Goal: Task Accomplishment & Management: Complete application form

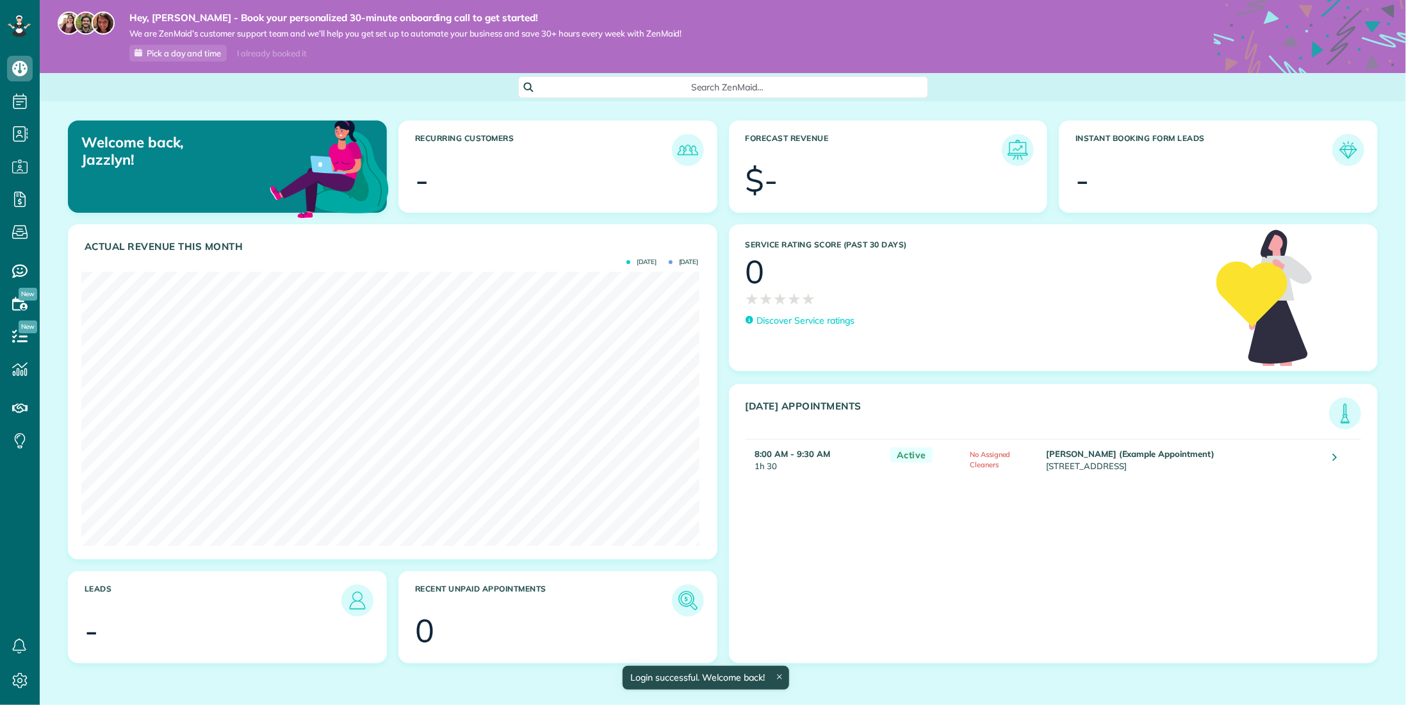
scroll to position [274, 618]
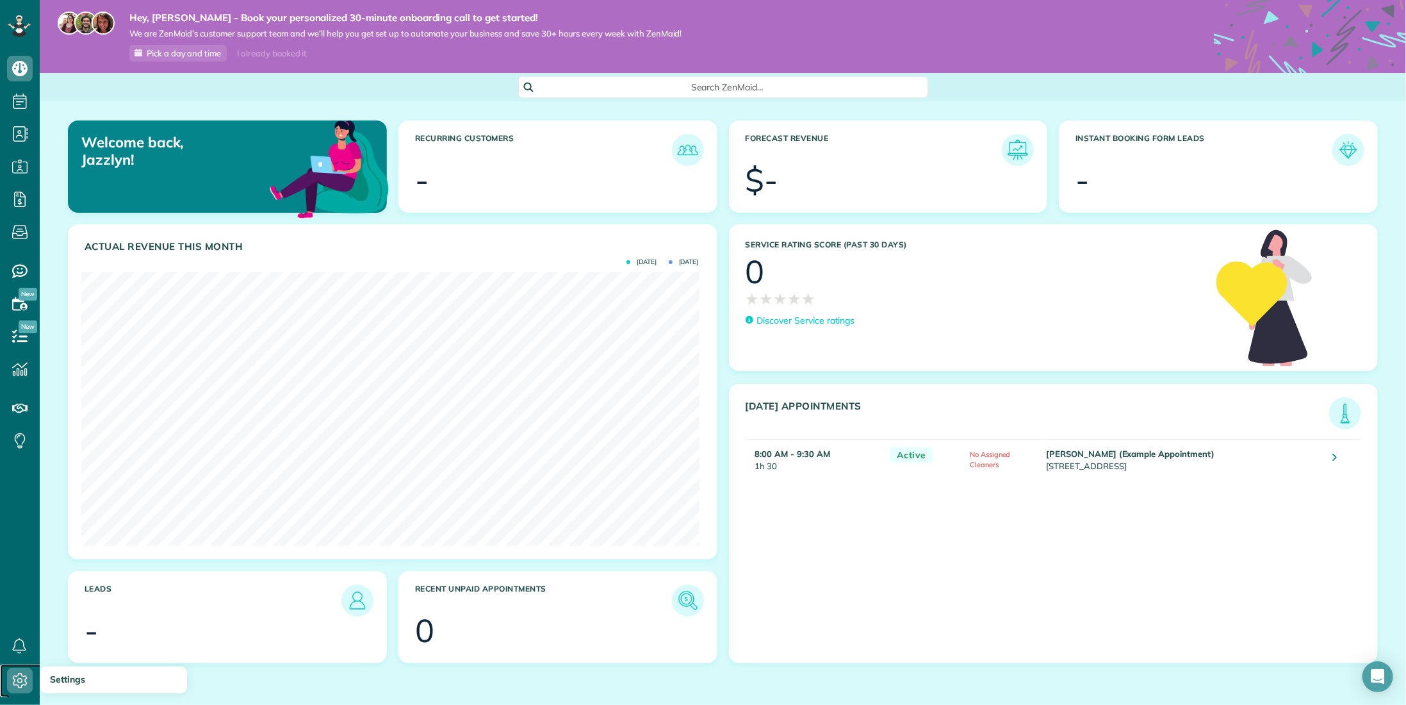
click at [22, 671] on icon at bounding box center [20, 681] width 26 height 26
click at [73, 683] on span "Settings" at bounding box center [67, 679] width 35 height 12
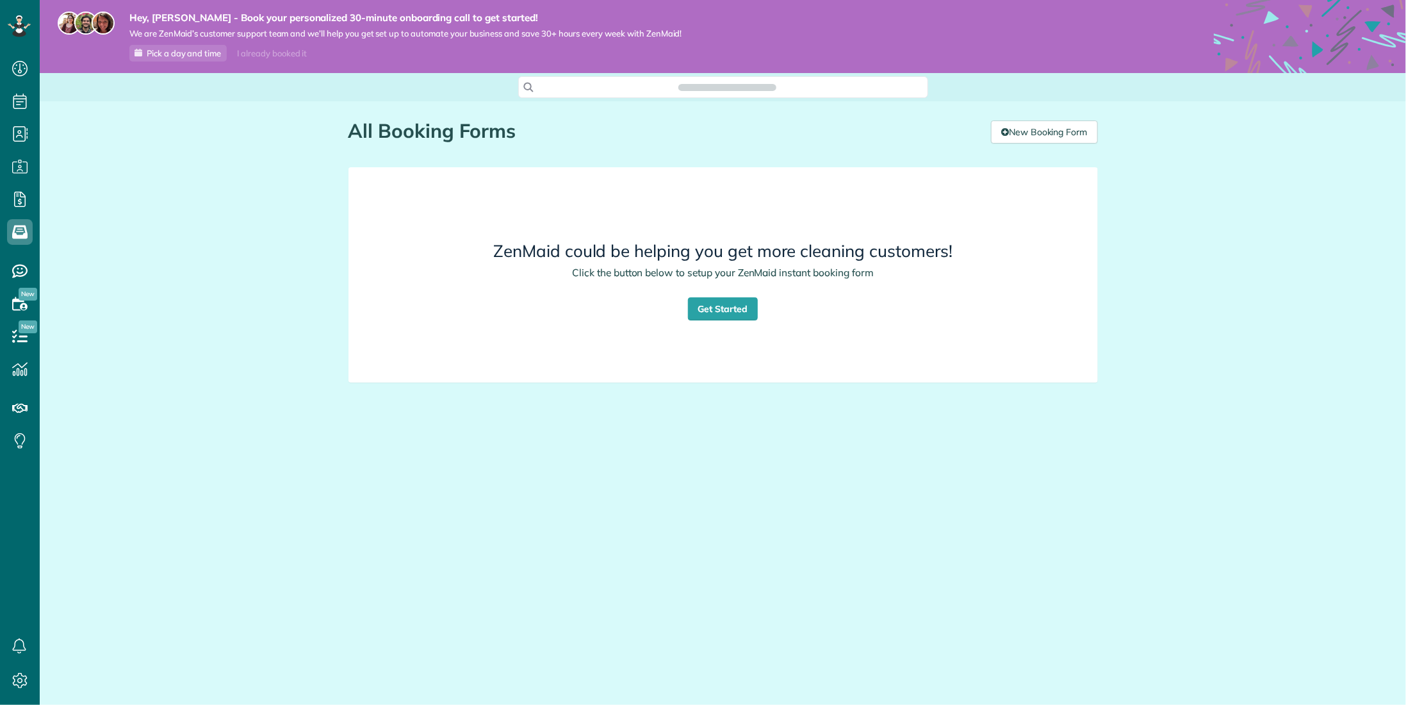
scroll to position [6, 6]
click at [720, 316] on link "Get Started" at bounding box center [723, 308] width 70 height 23
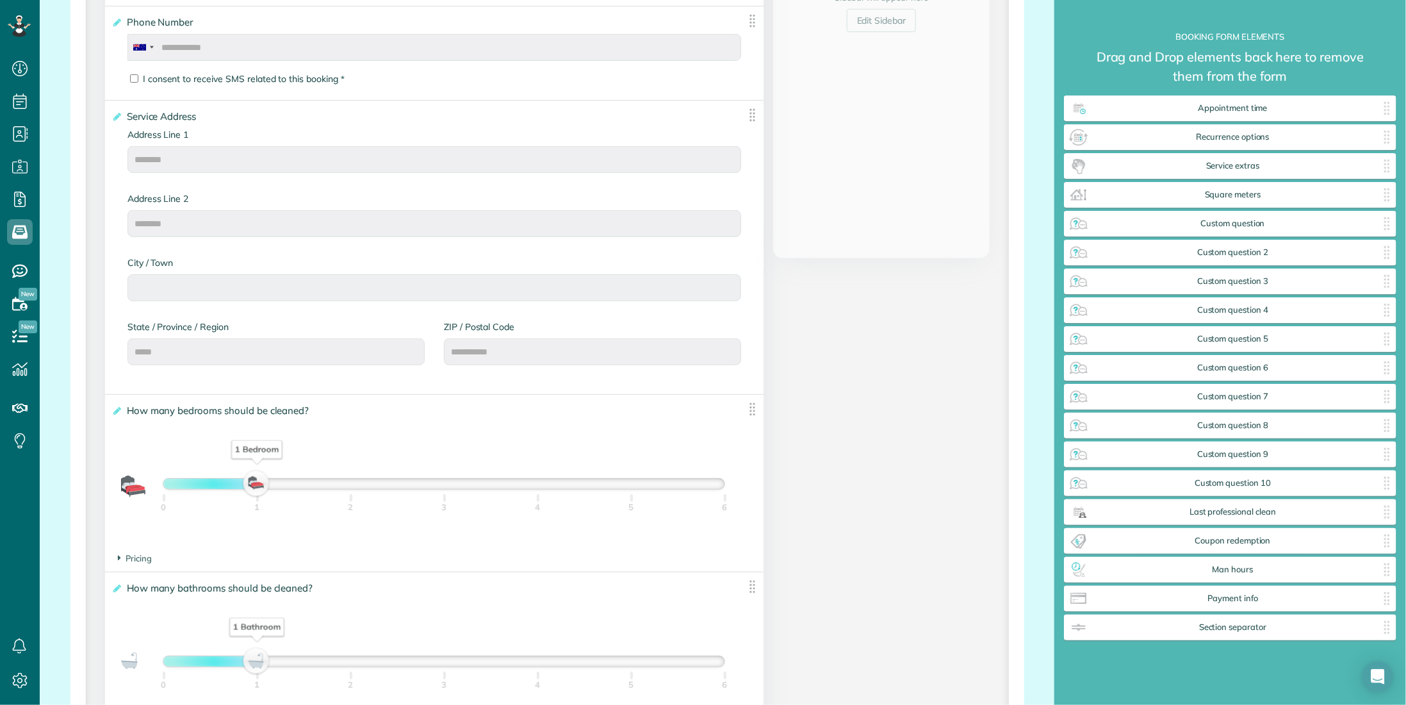
scroll to position [577, 0]
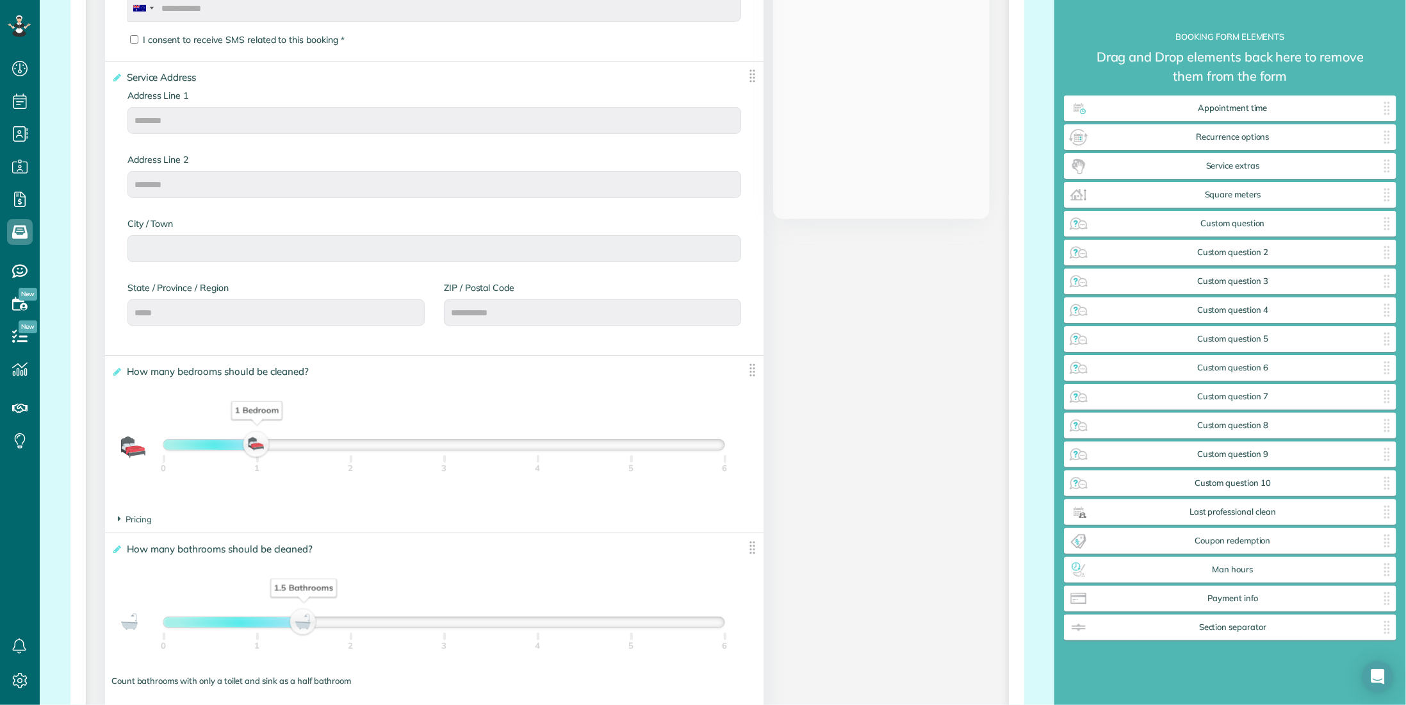
drag, startPoint x: 259, startPoint y: 622, endPoint x: 290, endPoint y: 624, distance: 30.8
click at [293, 624] on div "1.5 Bathrooms" at bounding box center [304, 622] width 22 height 18
drag, startPoint x: 295, startPoint y: 623, endPoint x: 254, endPoint y: 621, distance: 40.4
click at [254, 621] on div "1 Bathroom" at bounding box center [257, 622] width 22 height 18
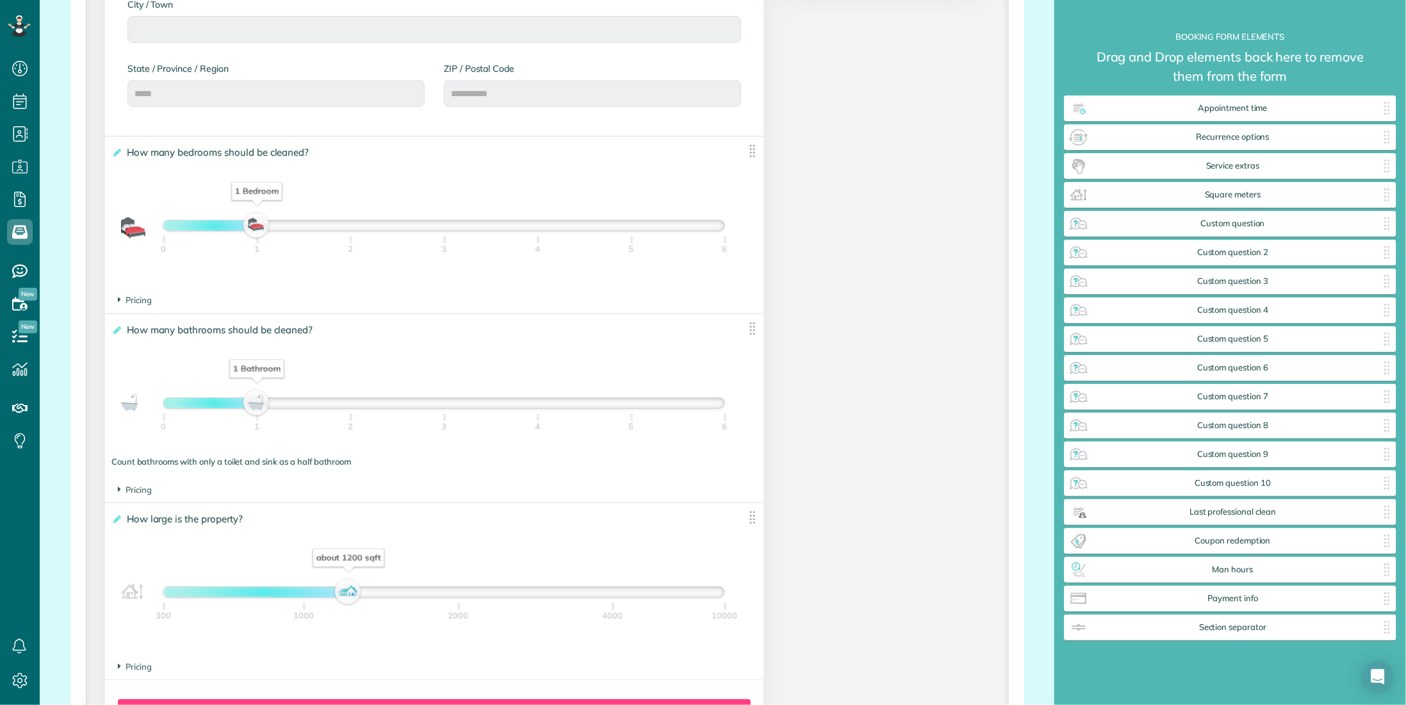
scroll to position [833, 0]
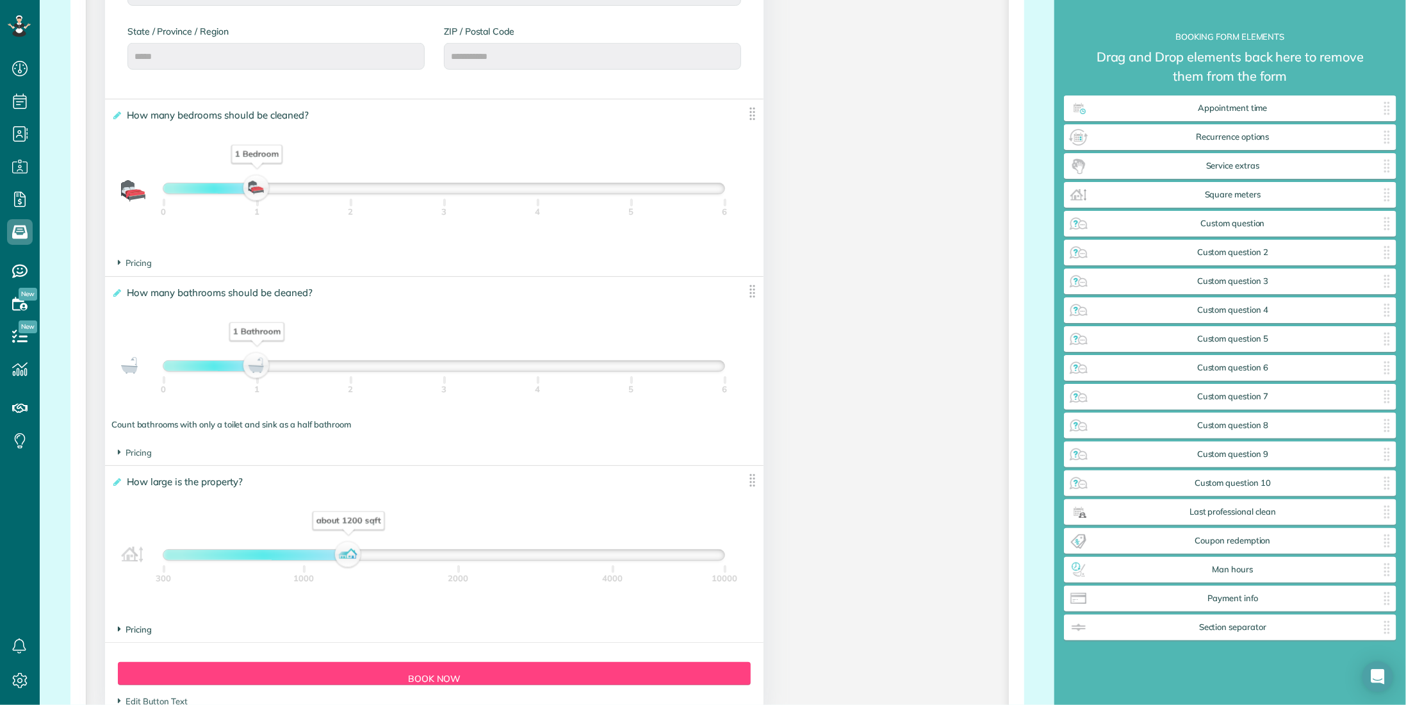
click at [139, 627] on span "Pricing" at bounding box center [135, 629] width 34 height 10
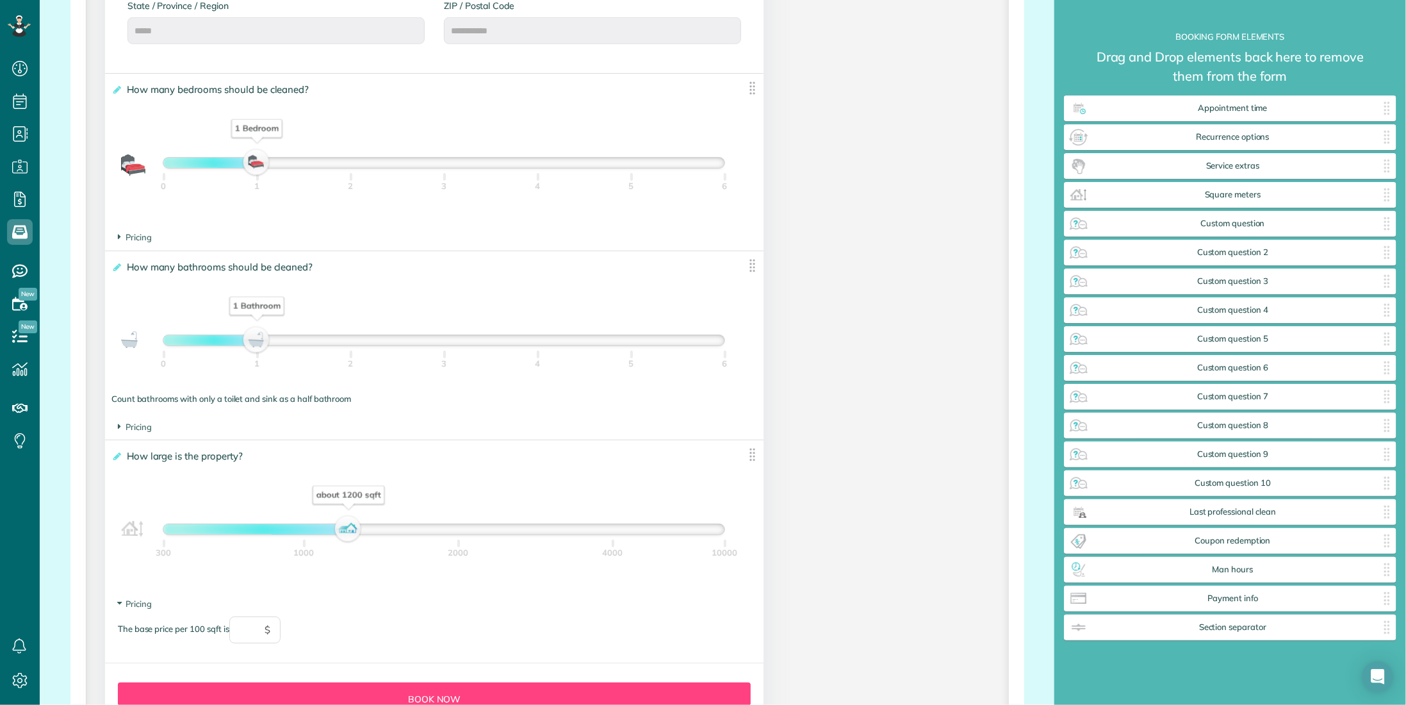
scroll to position [897, 0]
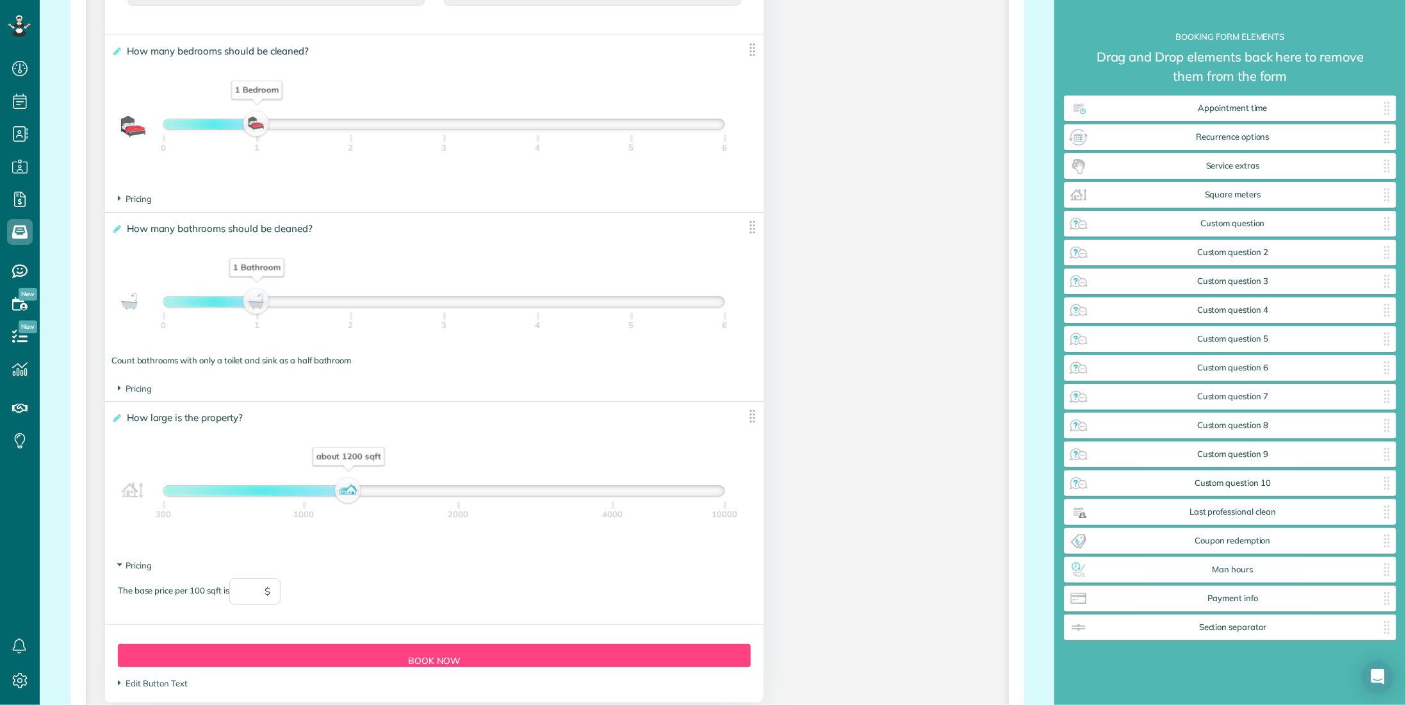
click at [751, 224] on img at bounding box center [752, 227] width 16 height 16
click at [113, 384] on footer "Pricing The base price per bathroom is $" at bounding box center [434, 388] width 659 height 25
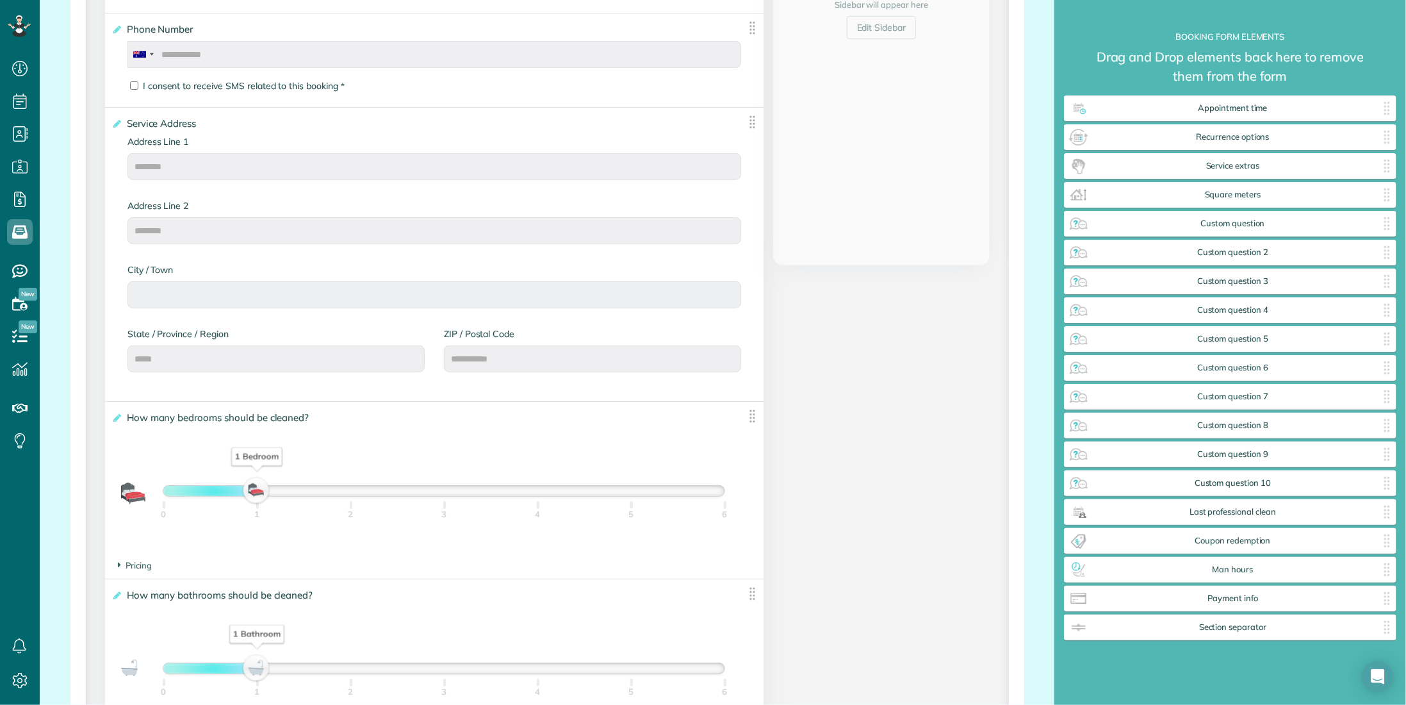
scroll to position [513, 0]
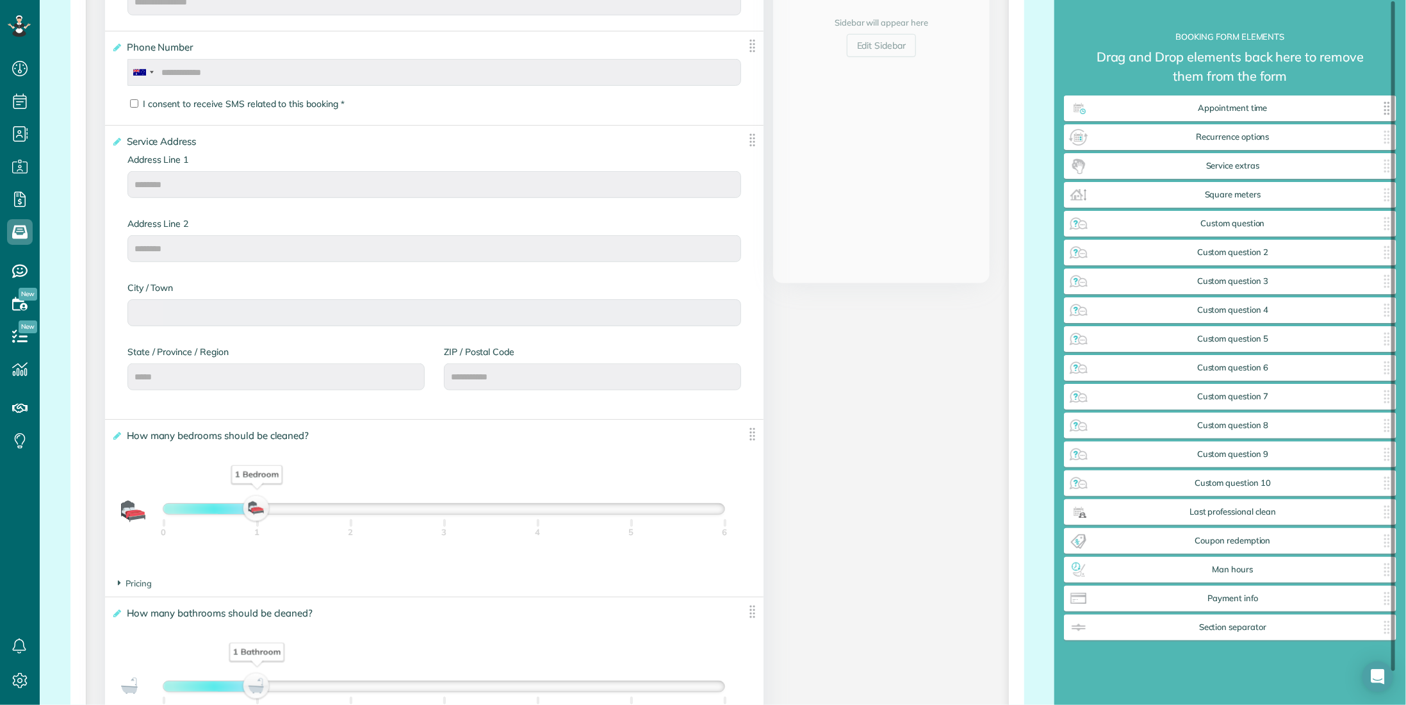
click at [1244, 119] on div "Appointment time ✕" at bounding box center [1230, 108] width 333 height 26
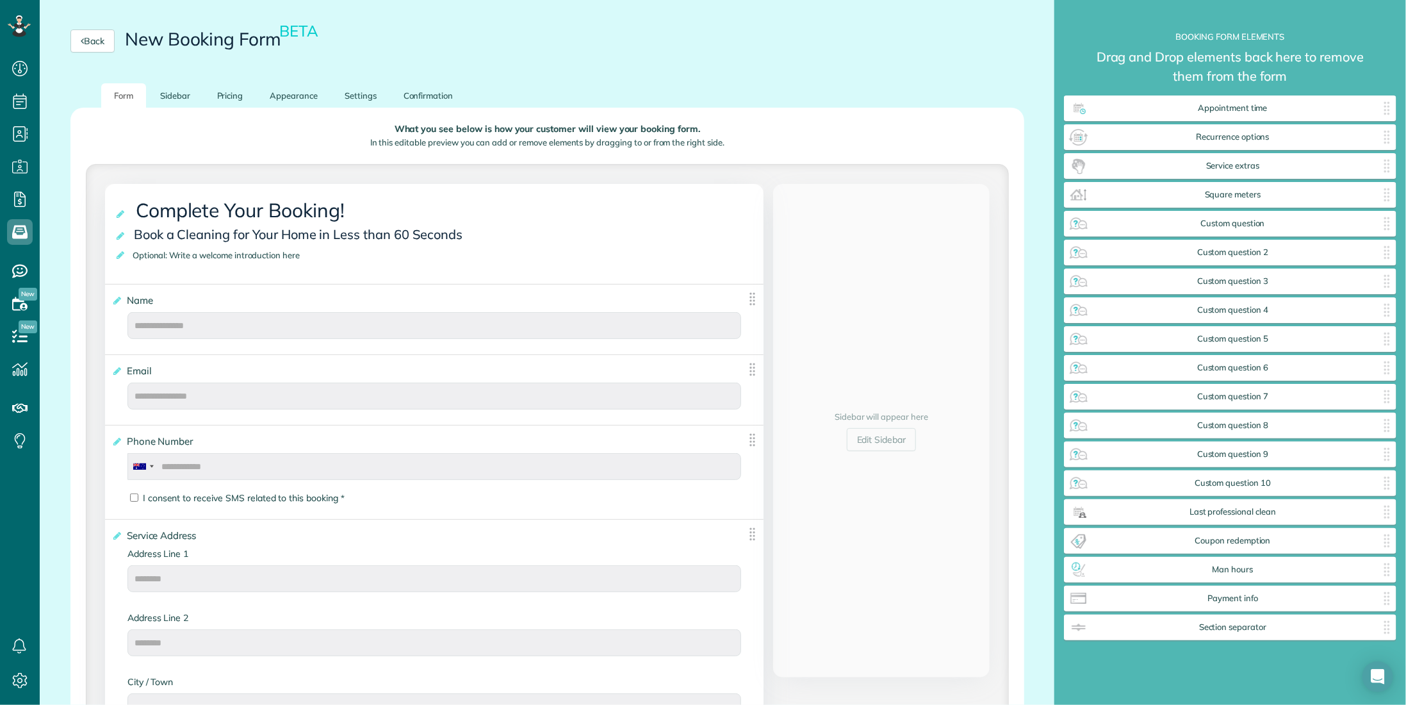
scroll to position [0, 0]
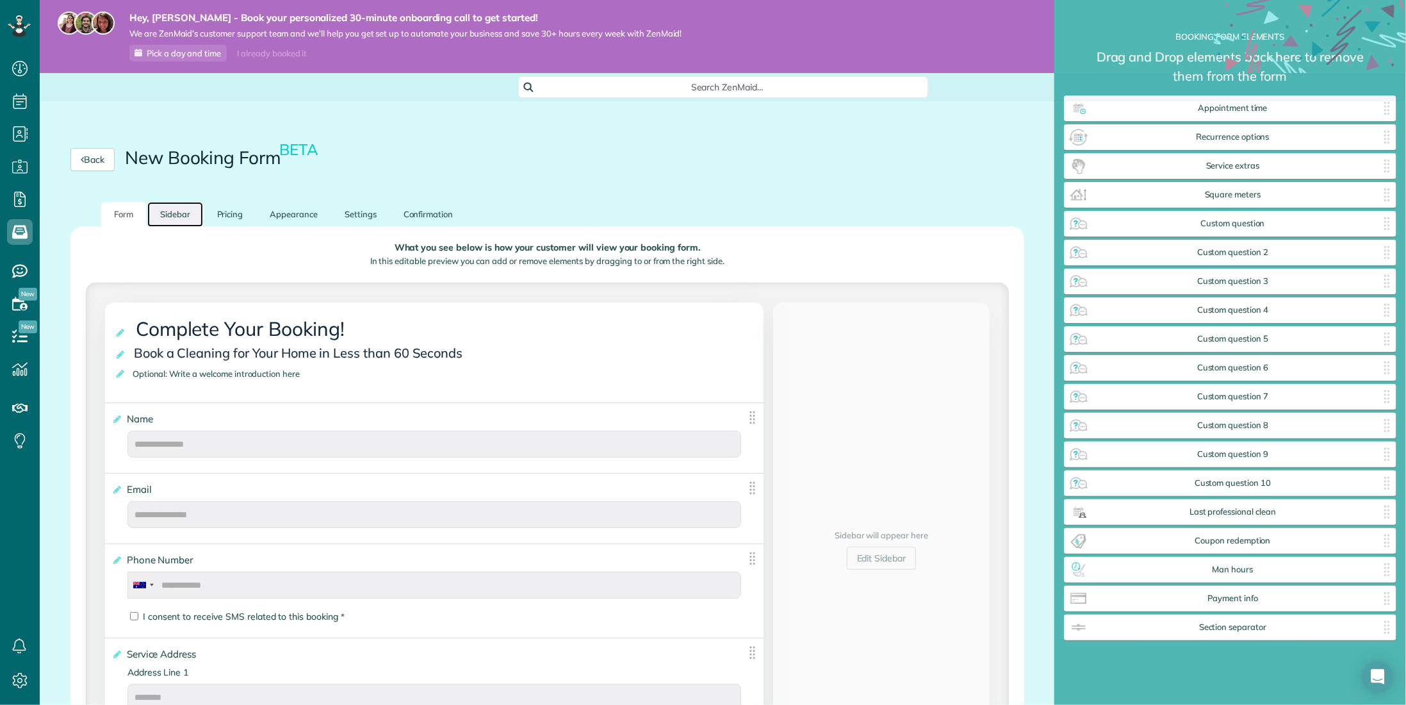
click at [172, 215] on link "Sidebar" at bounding box center [175, 214] width 56 height 25
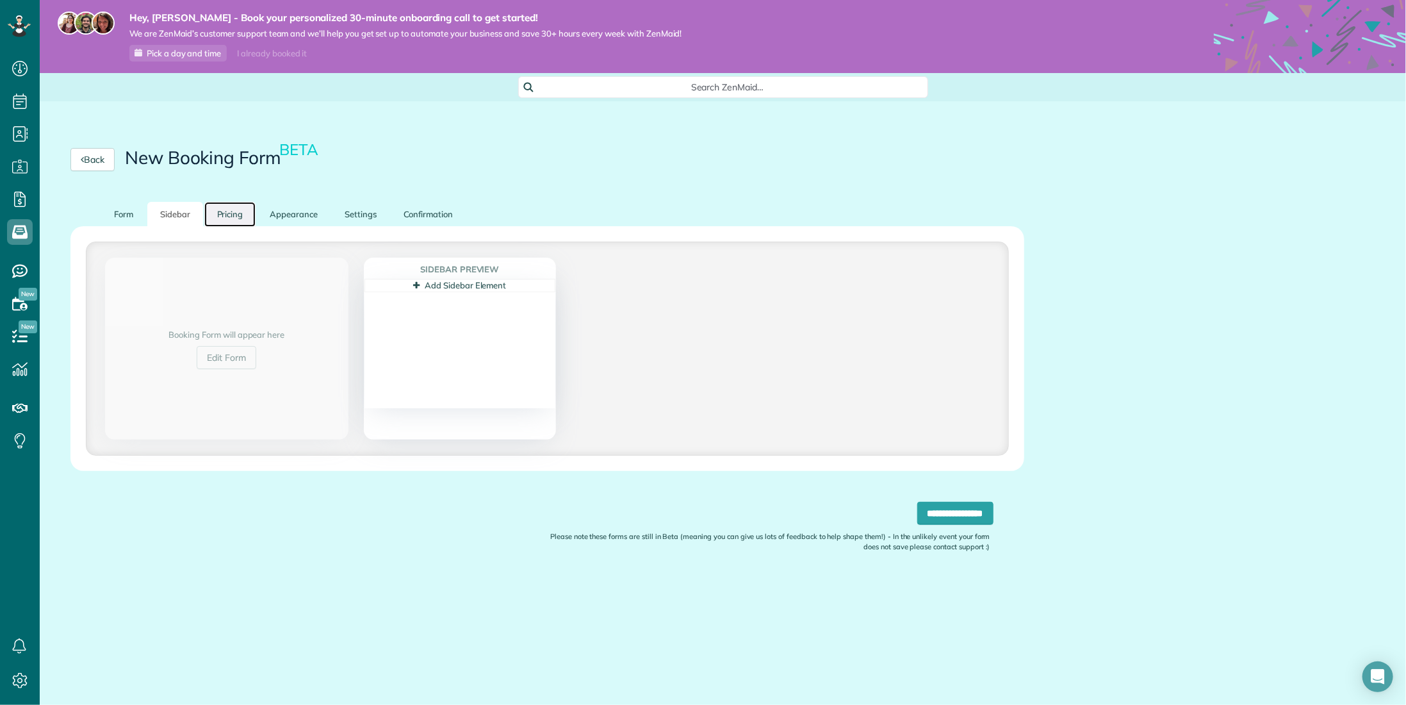
click at [233, 212] on link "Pricing" at bounding box center [230, 214] width 52 height 25
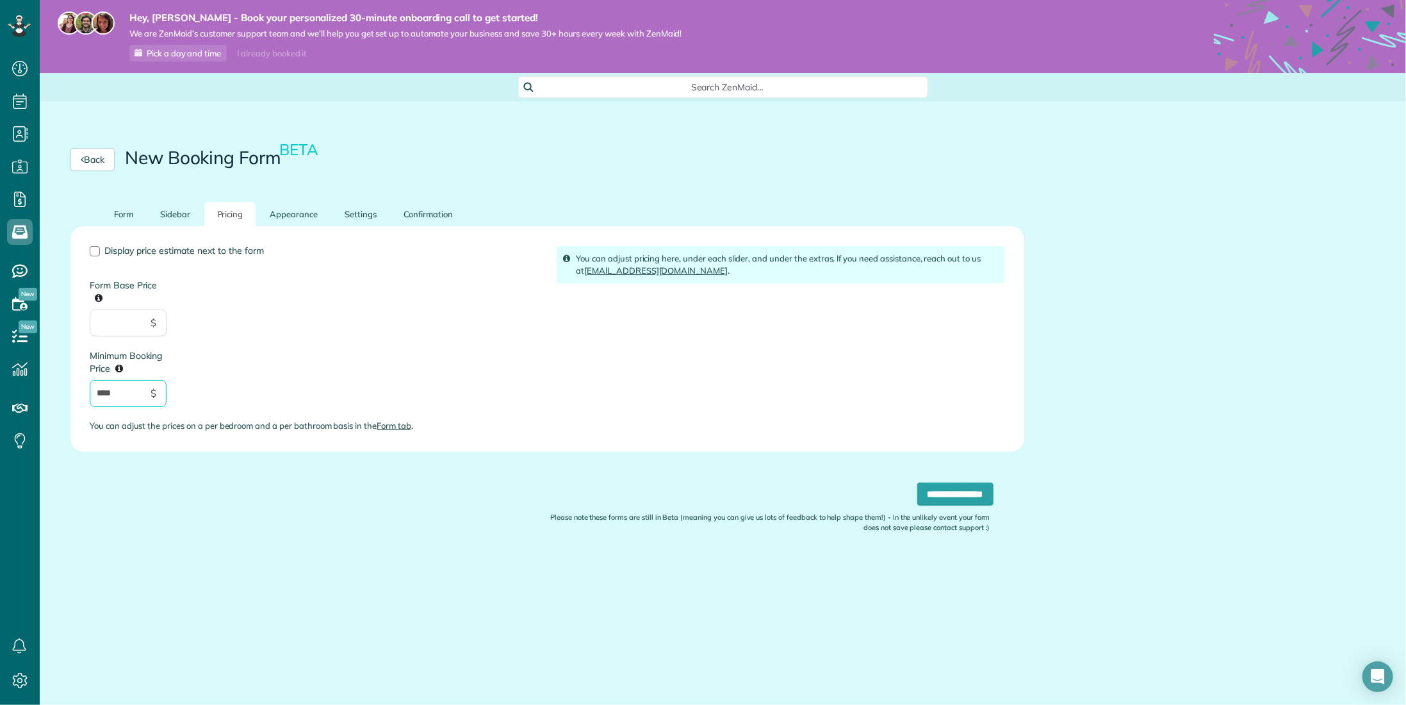
click at [139, 384] on input "****" at bounding box center [128, 393] width 77 height 27
drag, startPoint x: 49, startPoint y: 391, endPoint x: 7, endPoint y: 389, distance: 42.3
click at [10, 391] on div "Dashboard Scheduling Calendar View List View Dispatch View - Weekly scheduling …" at bounding box center [703, 352] width 1406 height 705
type input "***"
click at [314, 385] on div "Display price estimate next to the form Form Base Price $ Minimum Booking Price…" at bounding box center [313, 344] width 467 height 196
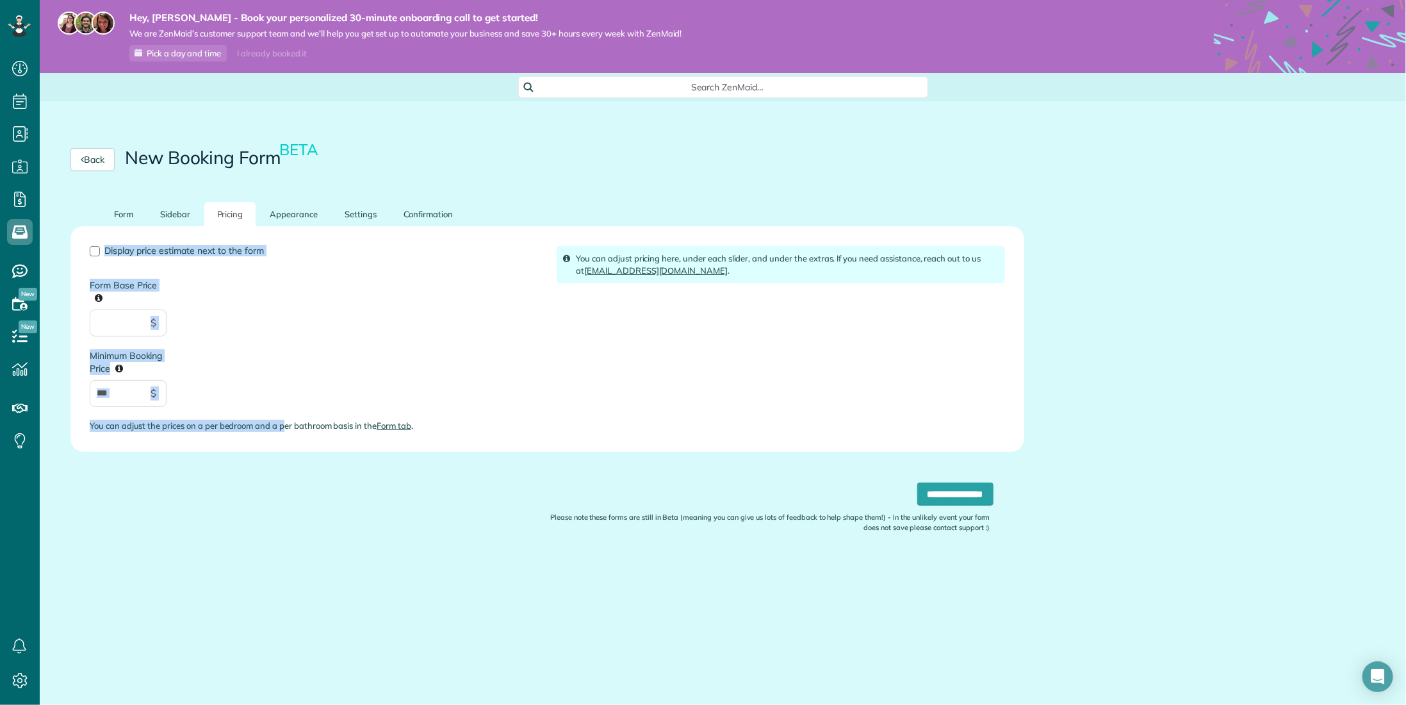
drag, startPoint x: 83, startPoint y: 249, endPoint x: 280, endPoint y: 413, distance: 256.1
click at [283, 425] on div "Display price estimate next to the form Form Base Price $ Minimum Booking Price…" at bounding box center [313, 344] width 467 height 196
copy div "Display price estimate next to the form Form Base Price $ Minimum Booking Price…"
click at [382, 325] on div "Display price estimate next to the form Form Base Price $ Minimum Booking Price…" at bounding box center [313, 344] width 467 height 196
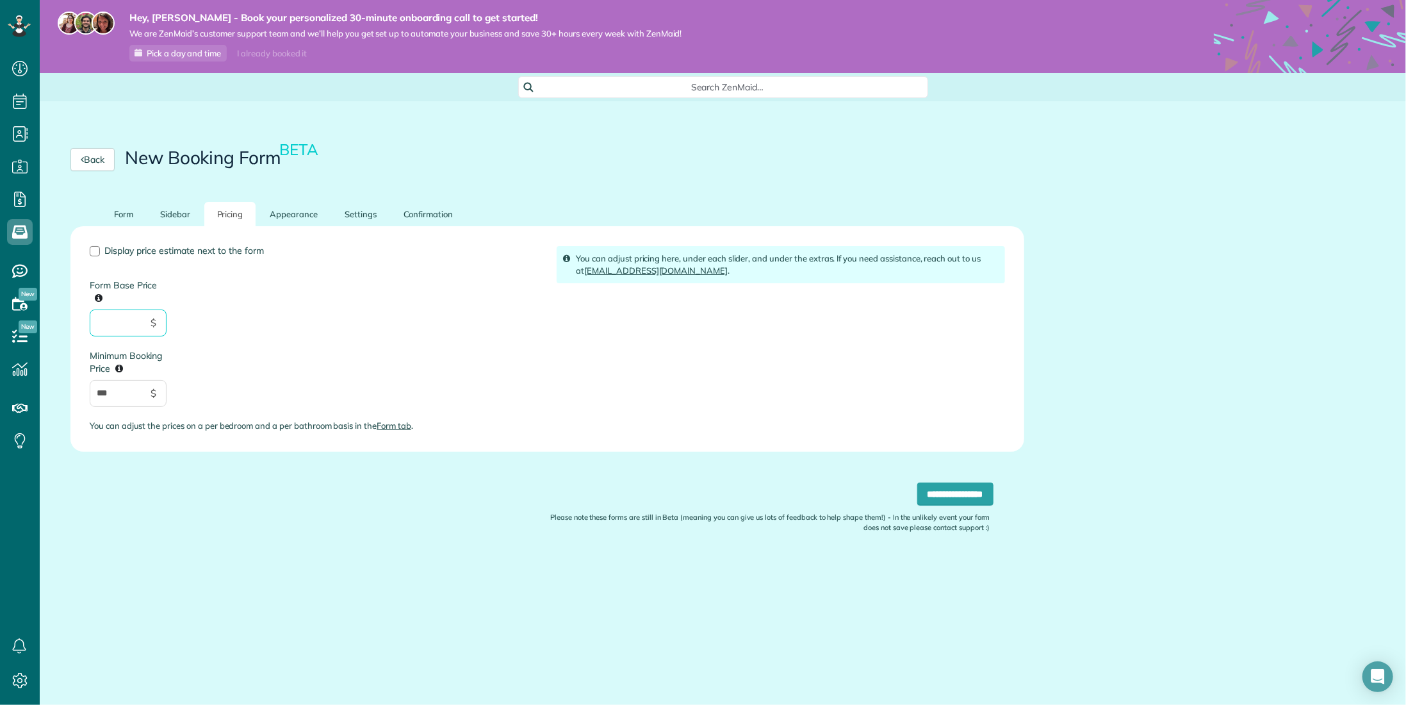
click at [136, 321] on input "Form Base Price" at bounding box center [128, 322] width 77 height 27
type input "***"
click at [962, 497] on input "**********" at bounding box center [955, 493] width 76 height 23
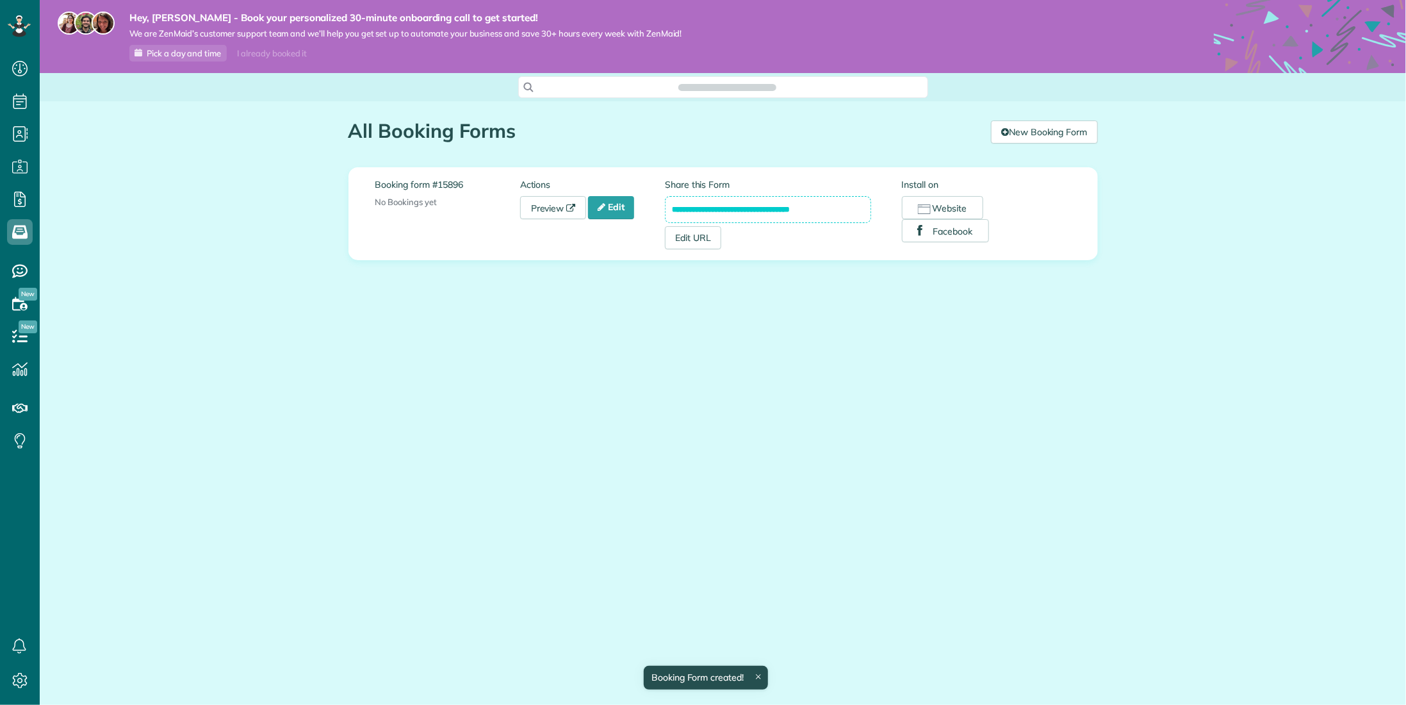
scroll to position [6, 6]
click at [612, 204] on link "Edit" at bounding box center [611, 207] width 46 height 23
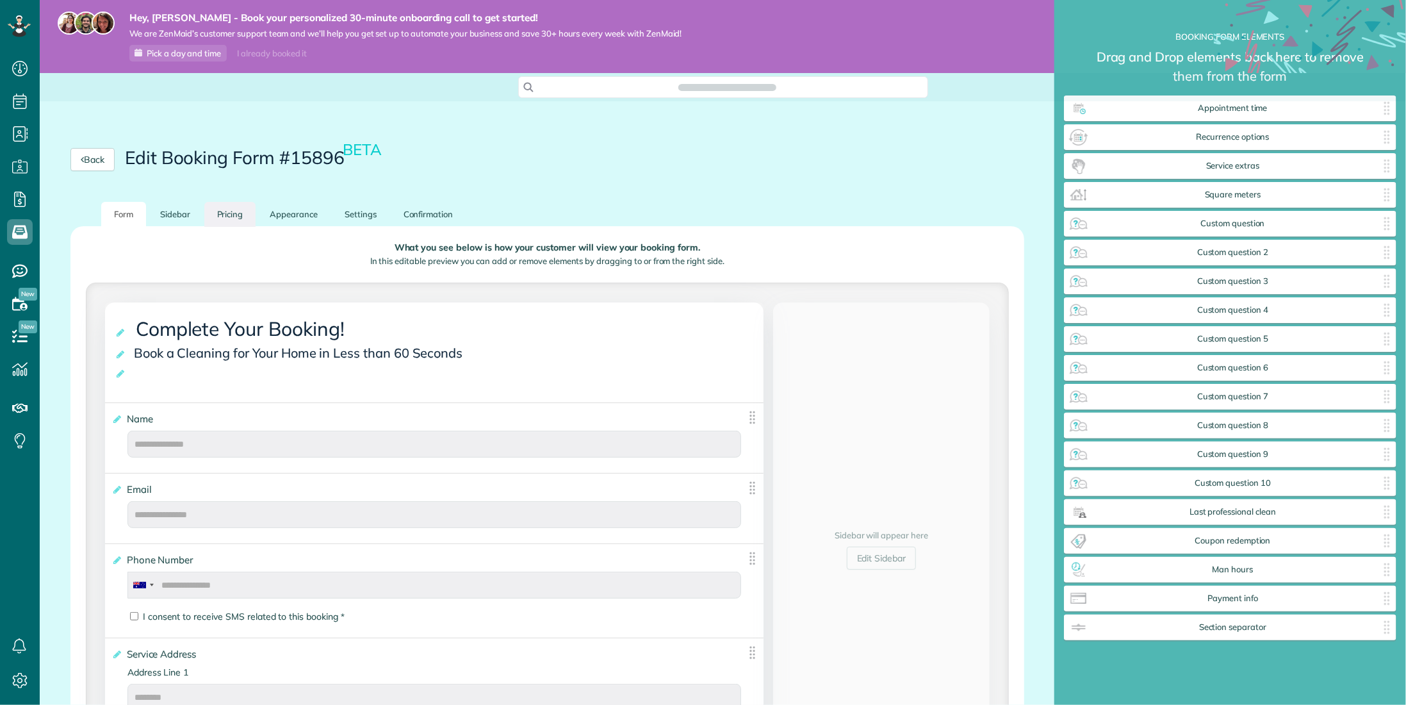
scroll to position [737, 332]
click at [289, 215] on link "Appearance" at bounding box center [294, 214] width 74 height 25
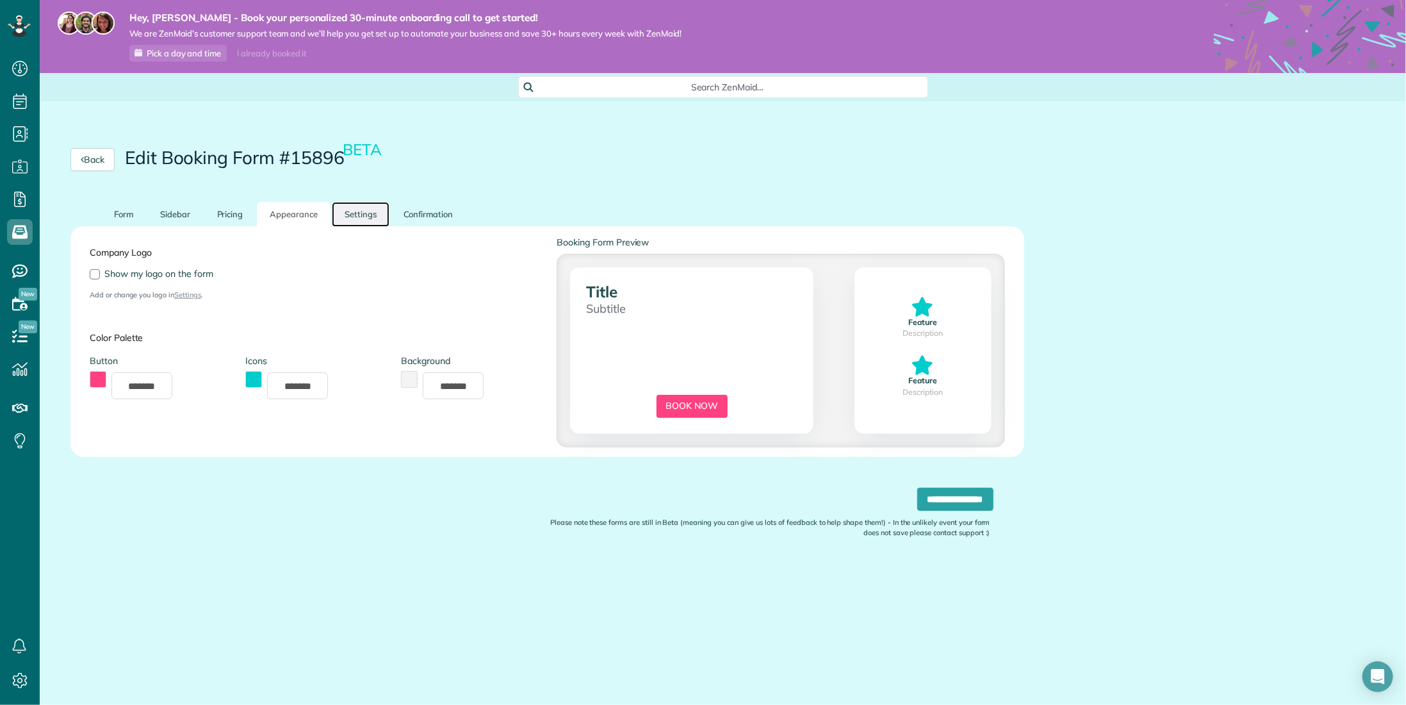
click at [356, 213] on link "Settings" at bounding box center [361, 214] width 58 height 25
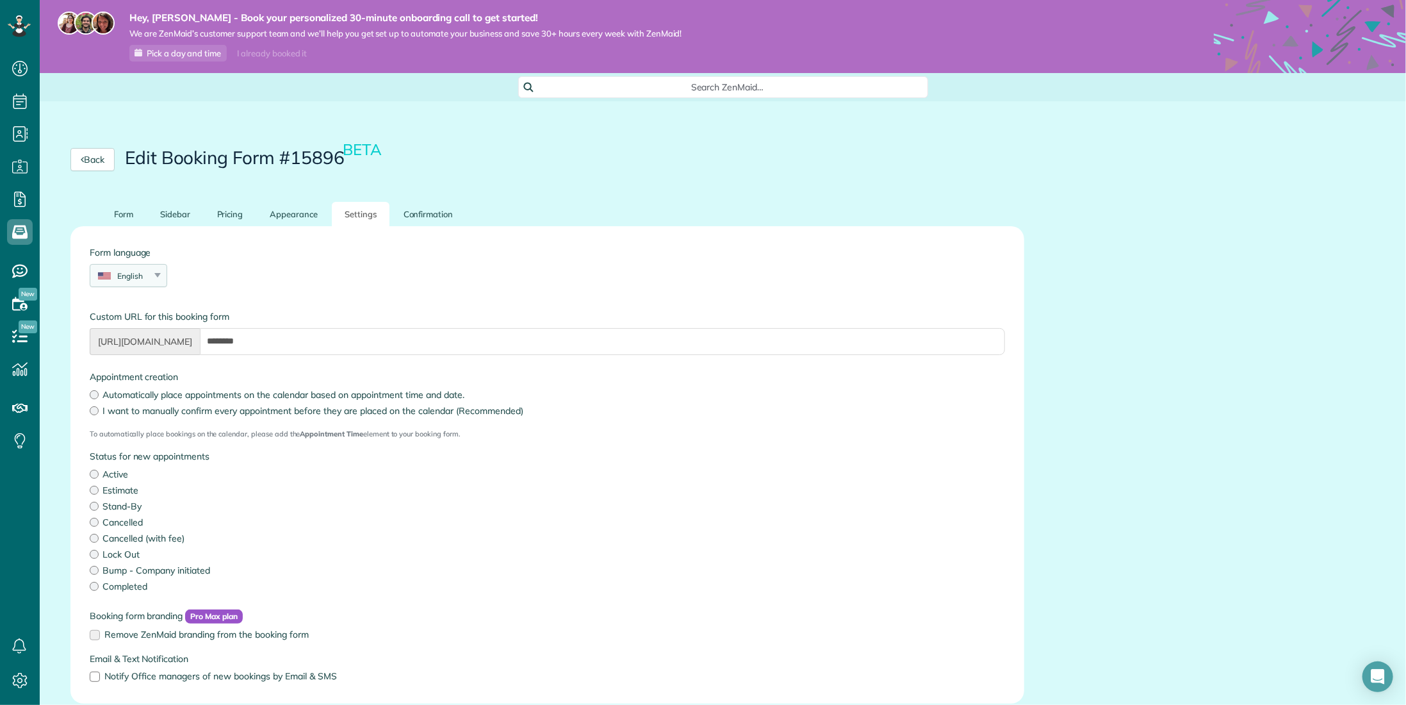
click at [126, 284] on div "English English Español Polskie Suomalainen" at bounding box center [129, 275] width 78 height 23
click at [285, 262] on div "Form language English English Español Polskie Suomalainen" at bounding box center [547, 273] width 935 height 54
click at [101, 630] on label "Remove ZenMaid branding from the booking form" at bounding box center [548, 634] width 916 height 9
click at [92, 634] on label "Remove ZenMaid branding from the booking form" at bounding box center [548, 634] width 916 height 9
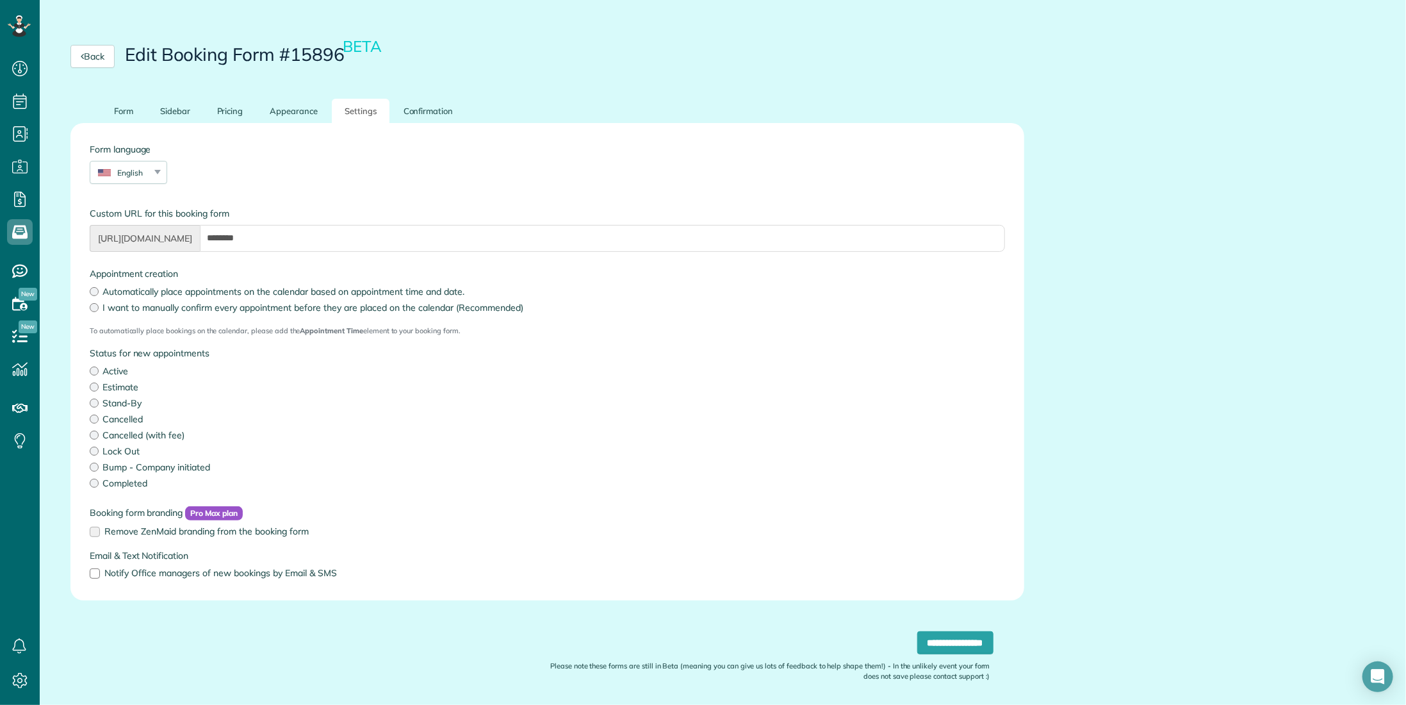
scroll to position [128, 0]
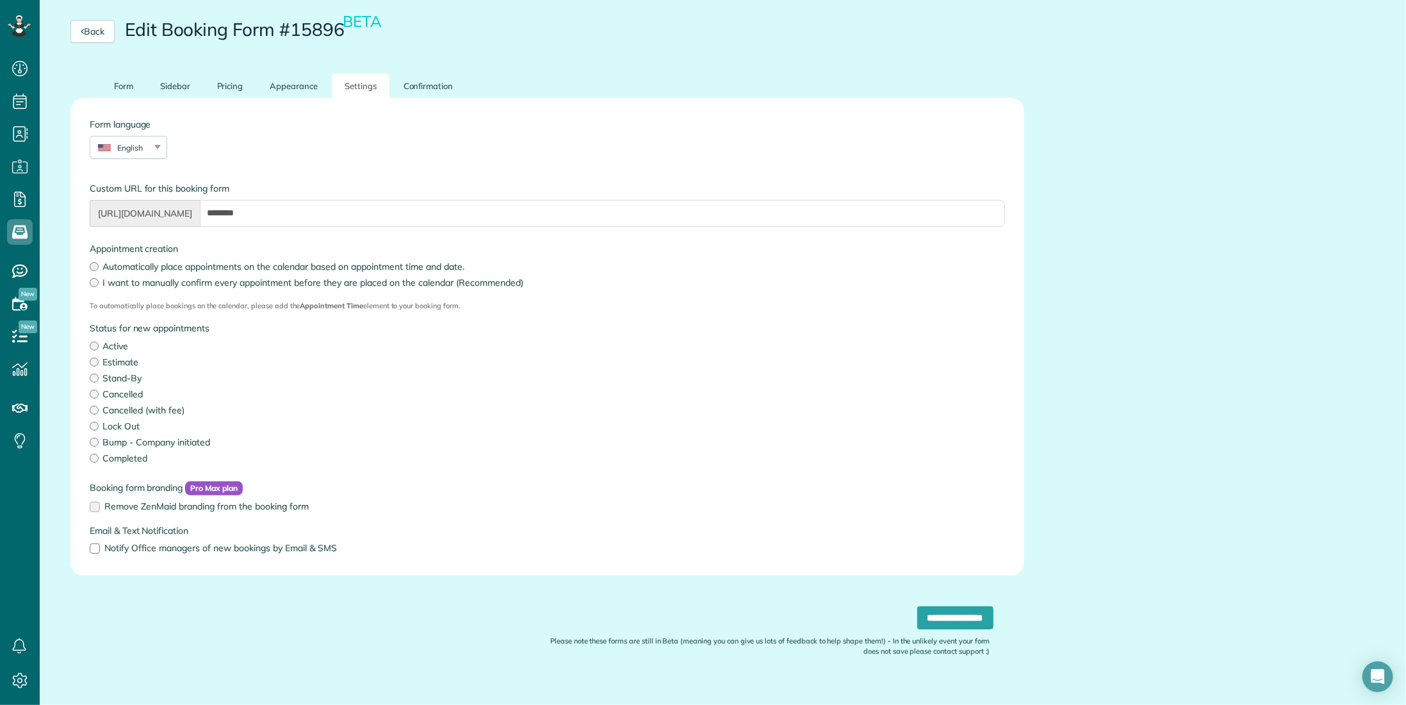
click at [97, 357] on label "Estimate" at bounding box center [548, 362] width 916 height 13
click at [397, 91] on link "Confirmation" at bounding box center [429, 86] width 76 height 25
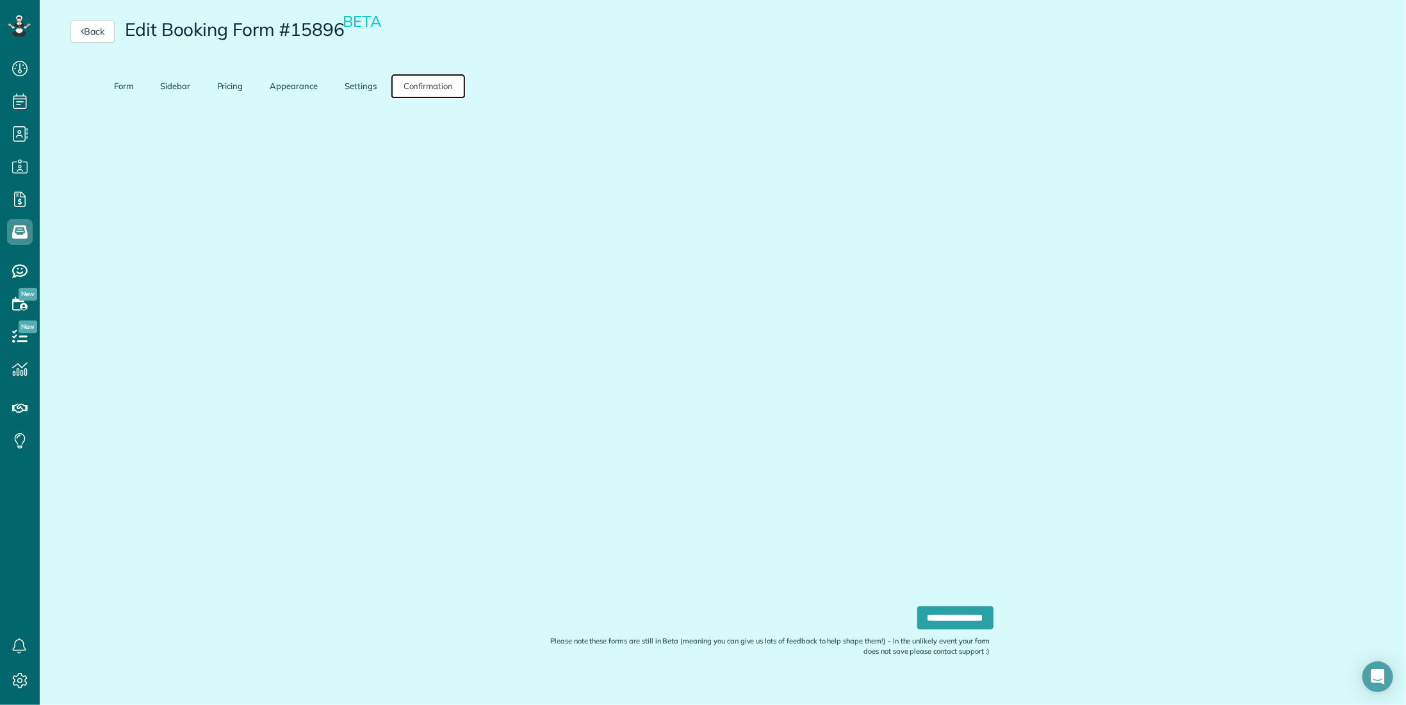
scroll to position [113, 0]
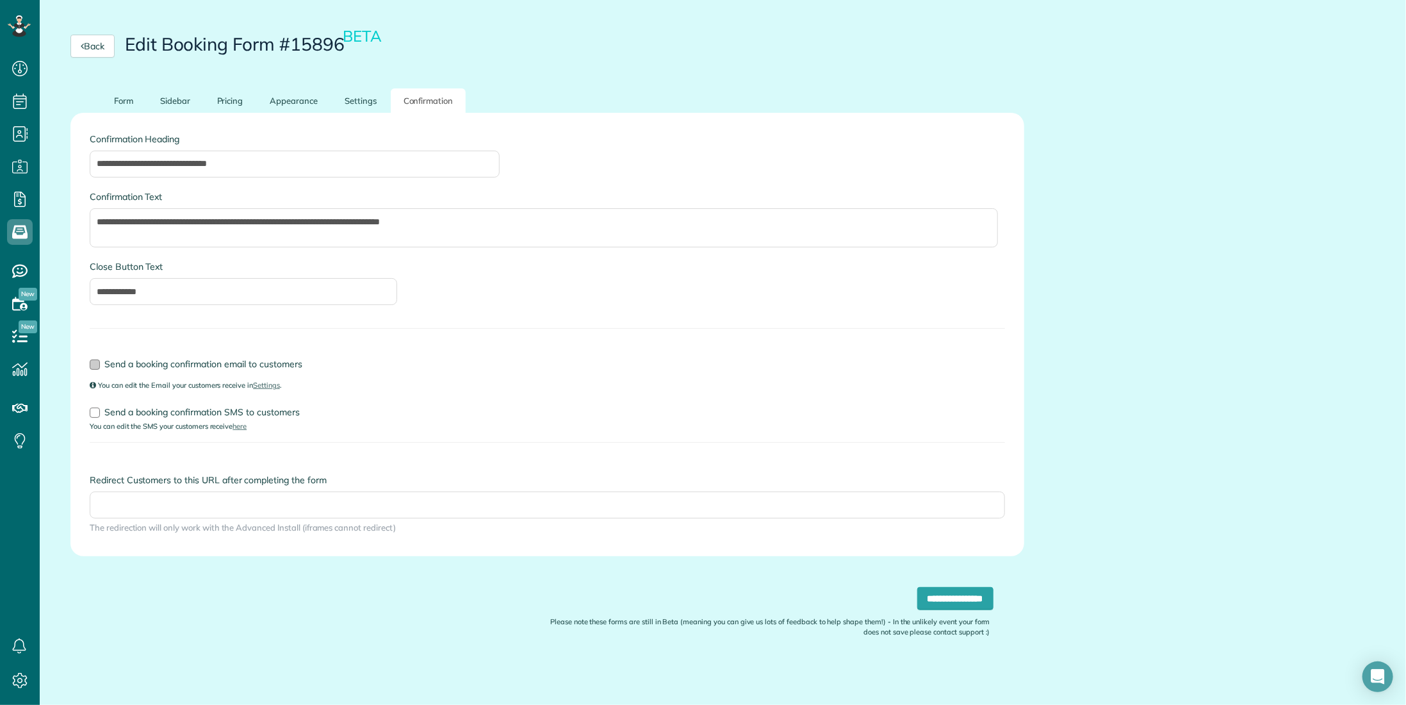
click at [95, 366] on div at bounding box center [95, 364] width 10 height 10
click at [93, 411] on div at bounding box center [95, 412] width 10 height 10
click at [181, 514] on input "Redirect Customers to this URL after completing the form" at bounding box center [548, 504] width 916 height 27
type input "*"
type input "**********"
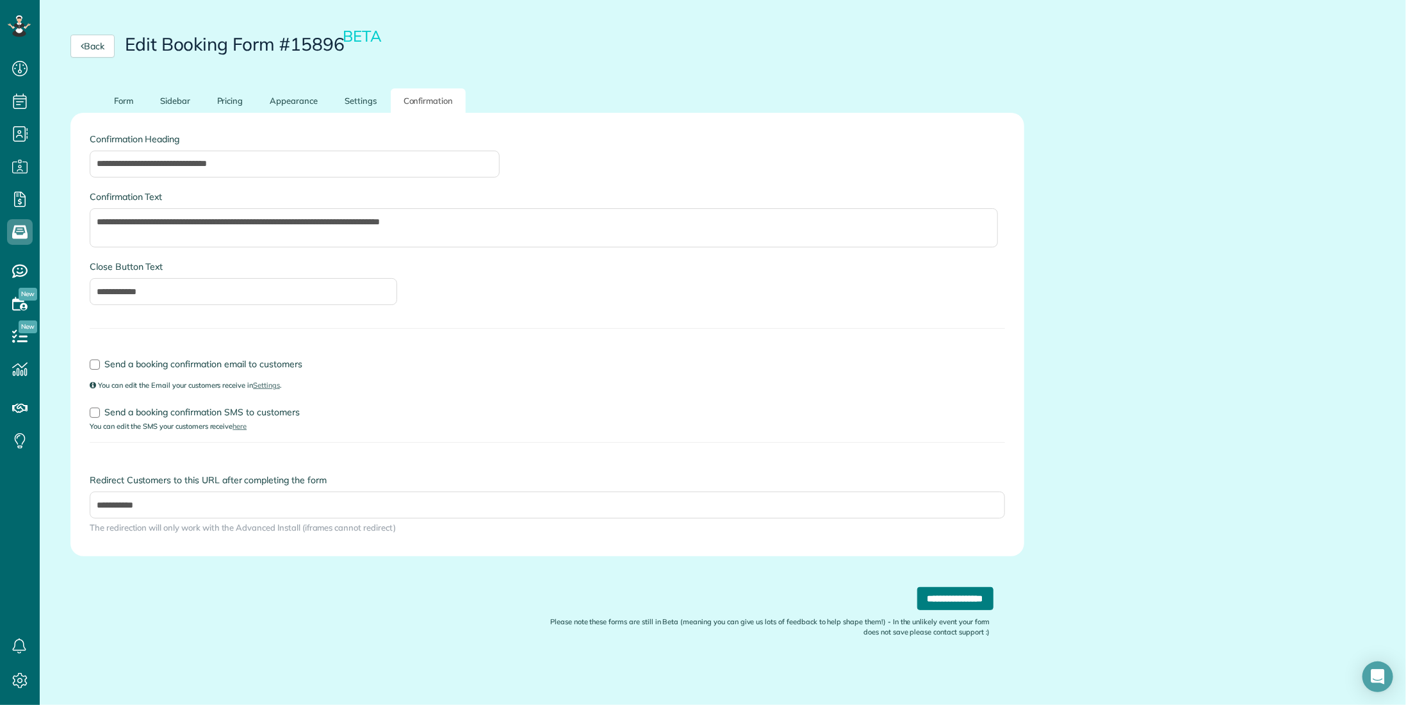
click at [940, 596] on input "**********" at bounding box center [955, 598] width 76 height 23
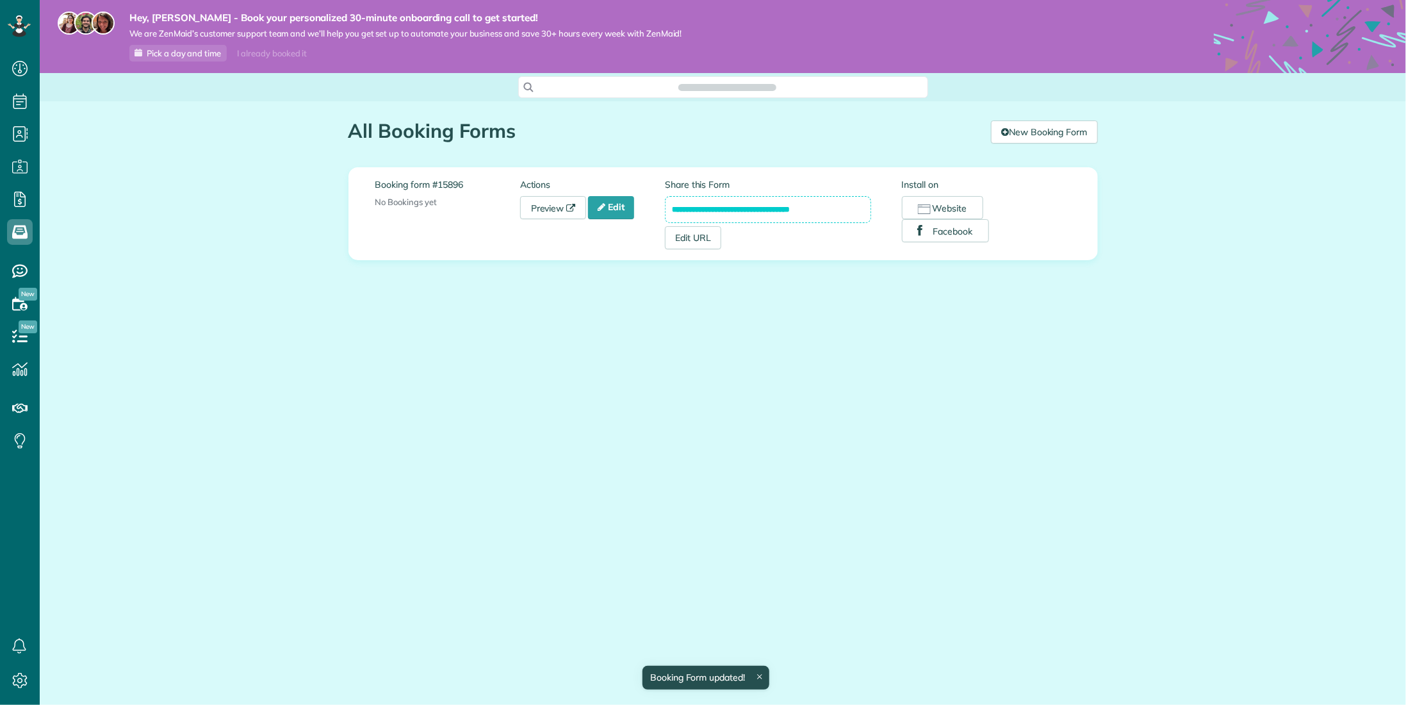
scroll to position [6, 6]
click at [616, 202] on link "Edit" at bounding box center [611, 207] width 46 height 23
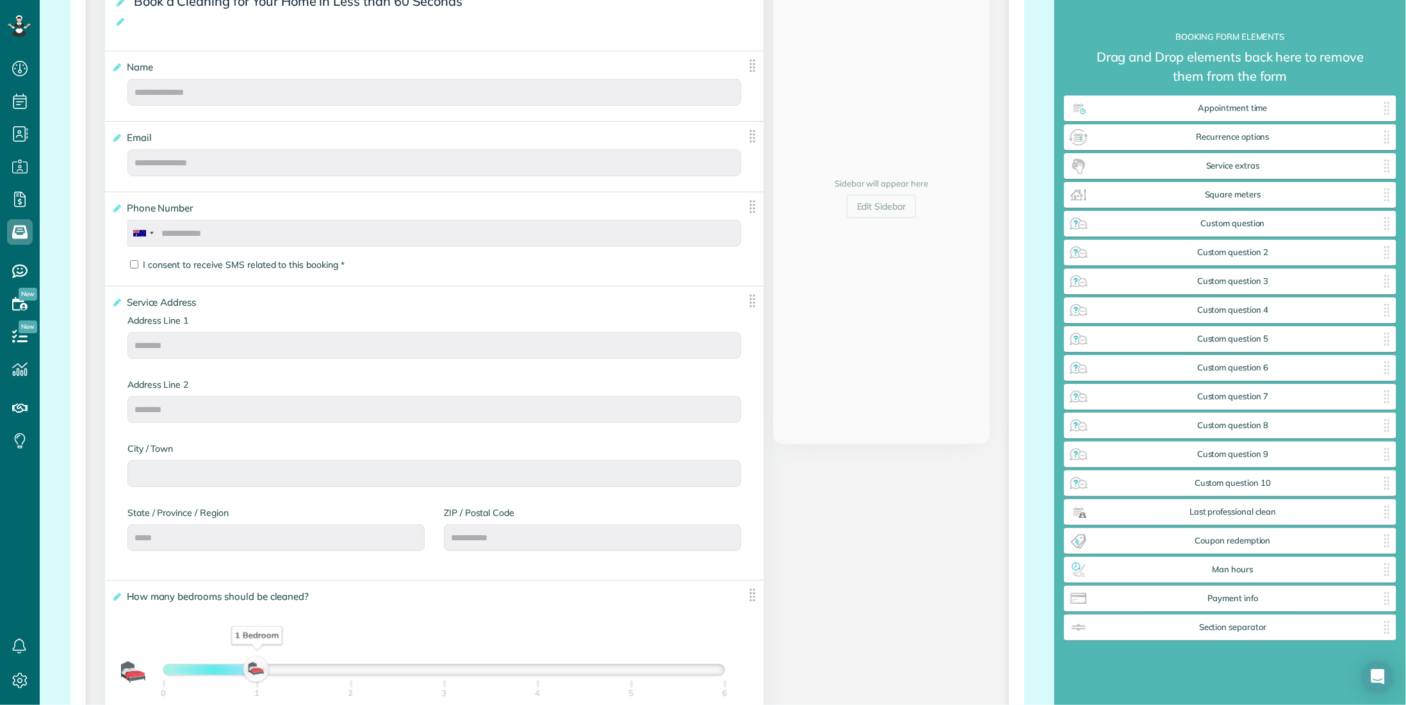
scroll to position [577, 0]
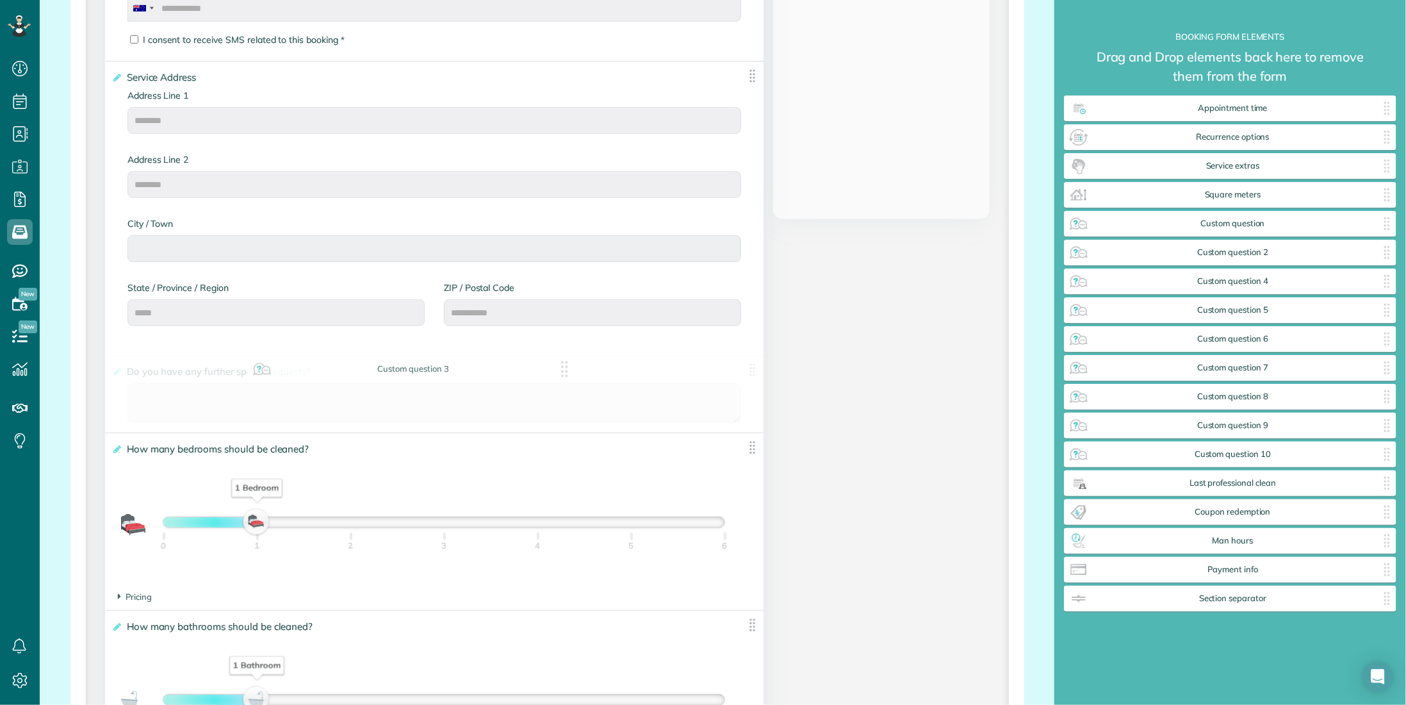
drag, startPoint x: 1277, startPoint y: 280, endPoint x: 463, endPoint y: 359, distance: 818.7
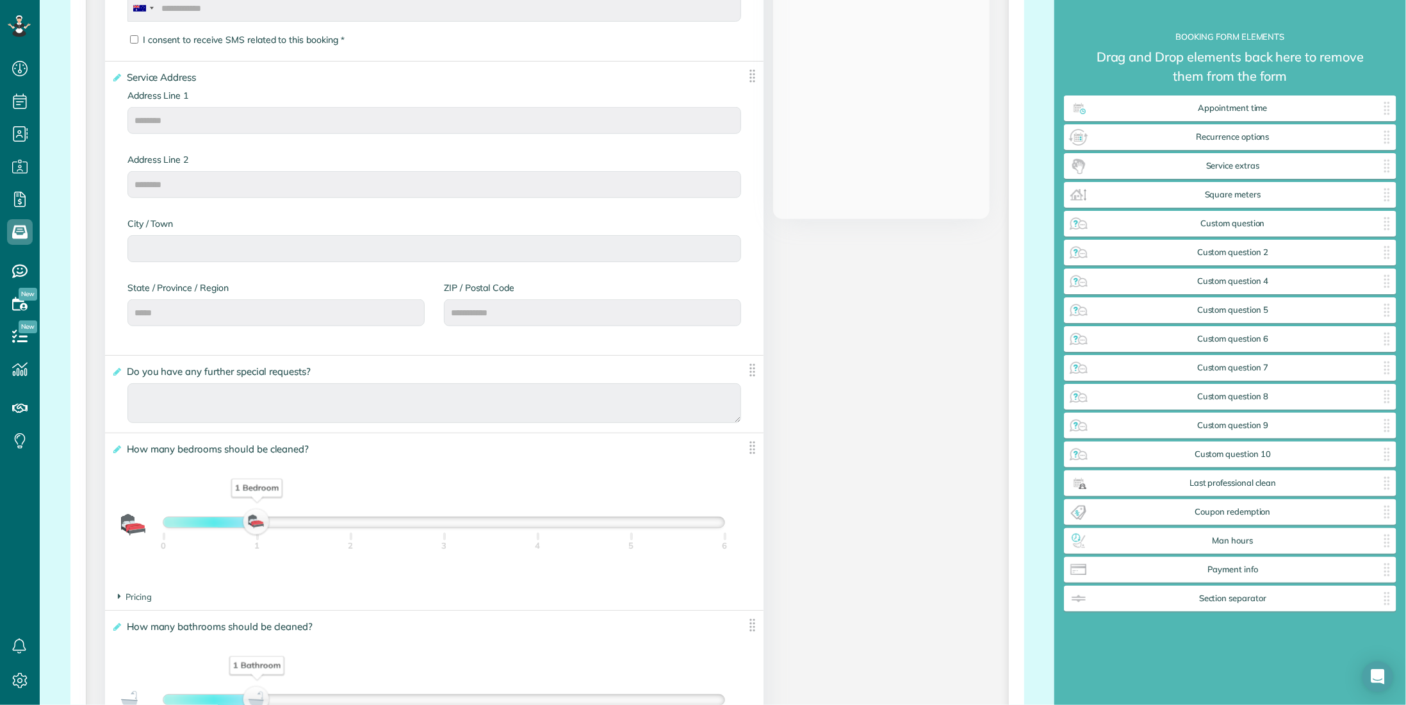
click at [753, 375] on img at bounding box center [752, 370] width 16 height 16
click at [744, 375] on img at bounding box center [752, 370] width 16 height 16
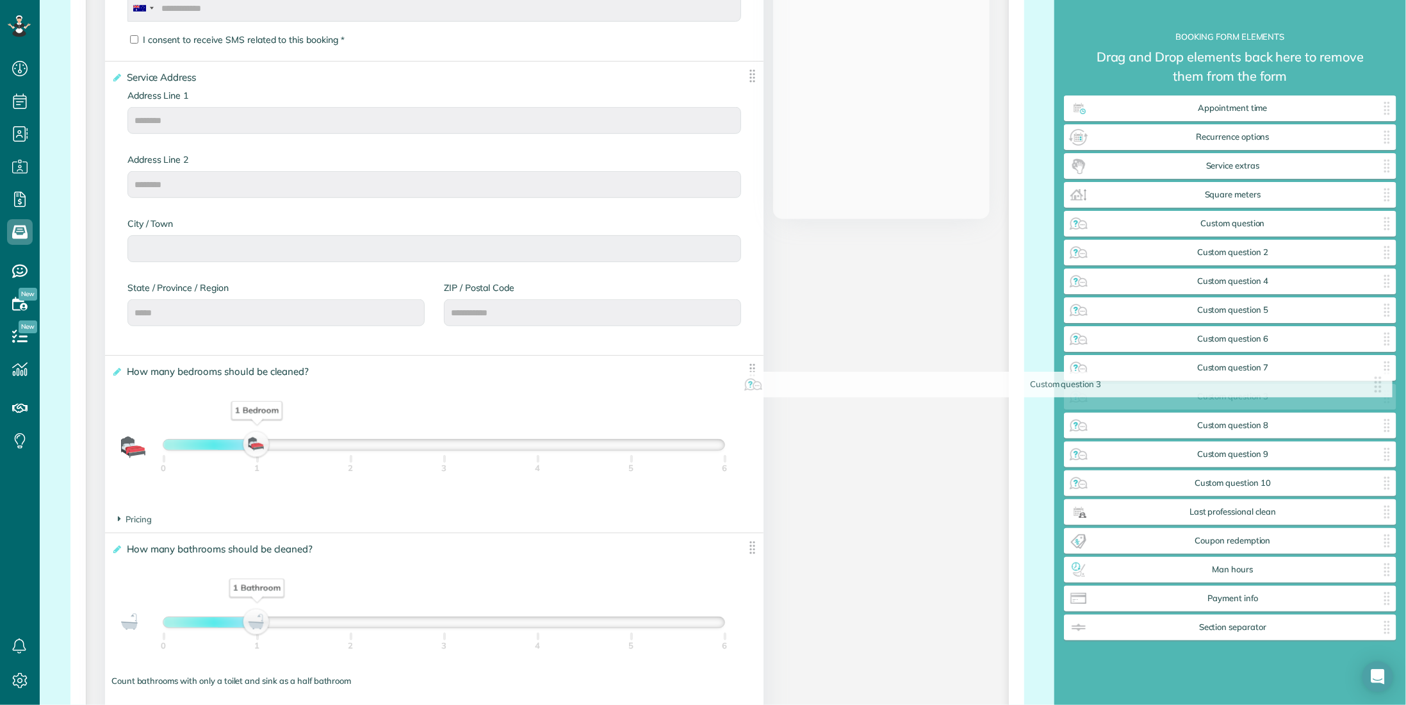
drag, startPoint x: 438, startPoint y: 365, endPoint x: 1210, endPoint y: 352, distance: 772.1
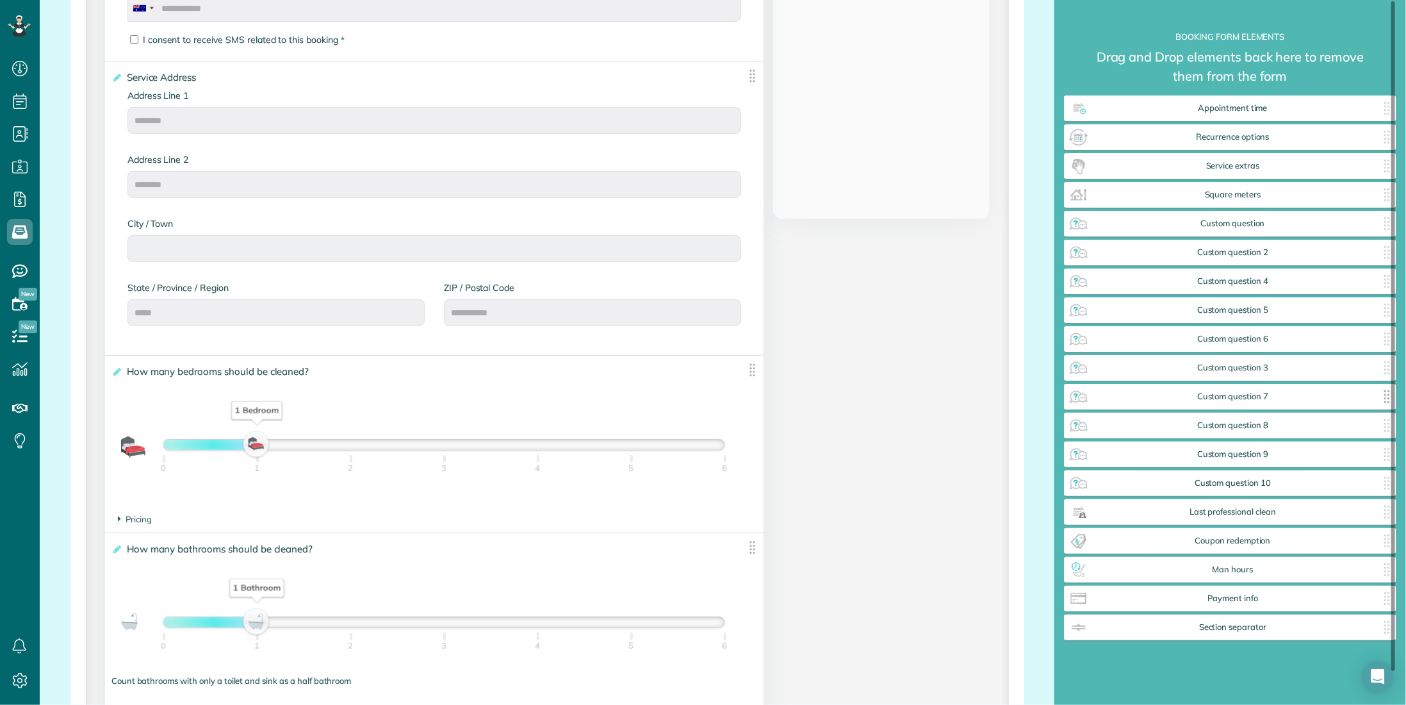
click at [1069, 396] on div "Custom question 7 ✕" at bounding box center [1230, 397] width 333 height 26
click at [1078, 397] on img at bounding box center [1079, 396] width 21 height 21
click at [1079, 397] on img at bounding box center [1079, 396] width 21 height 21
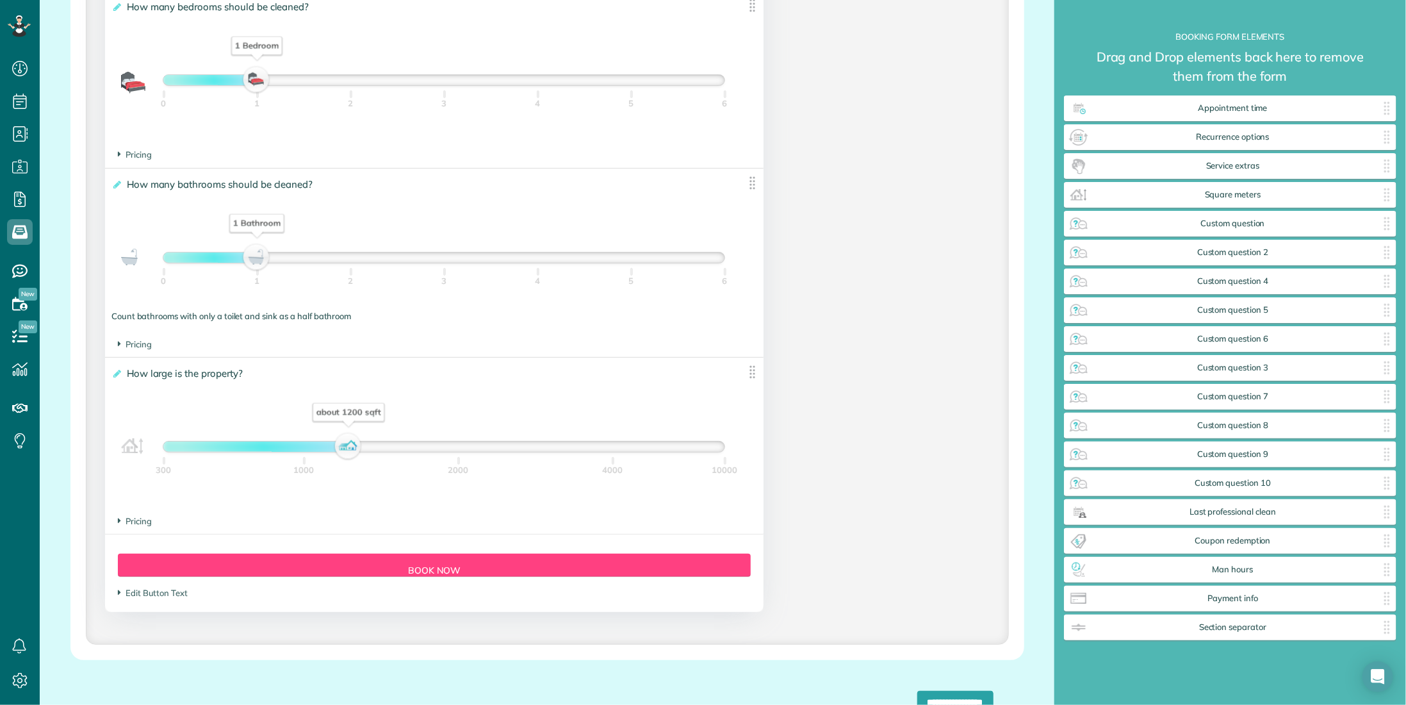
scroll to position [1025, 0]
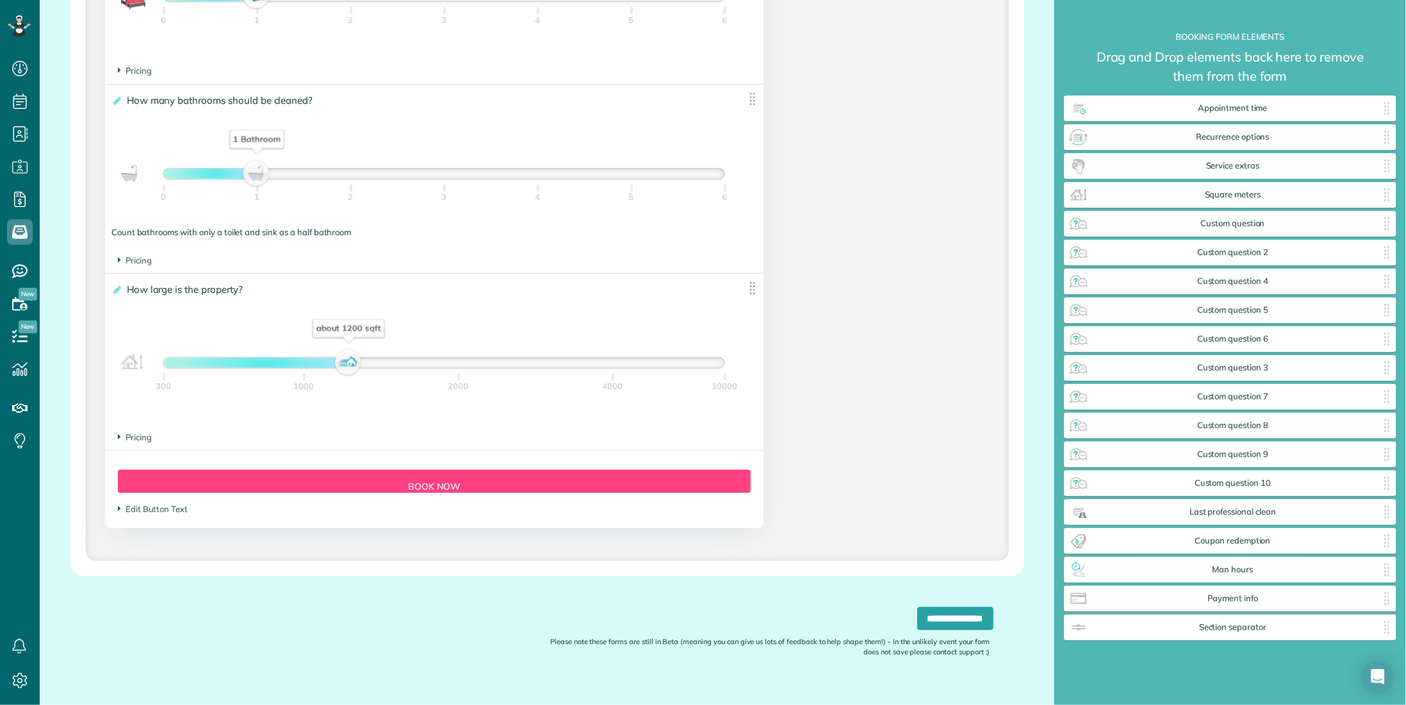
click at [121, 514] on section "Edit Button Text ********" at bounding box center [434, 509] width 633 height 12
click at [122, 508] on span "Edit Button Text" at bounding box center [153, 509] width 70 height 10
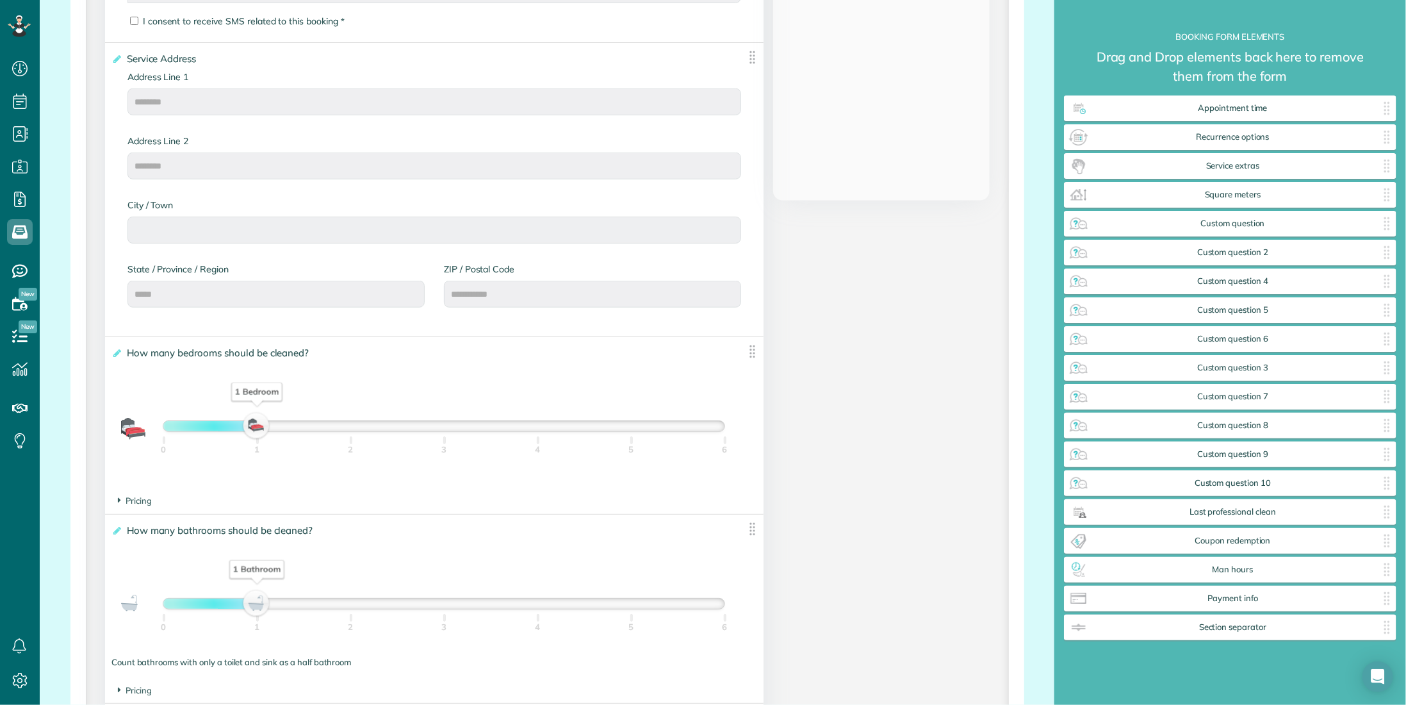
scroll to position [897, 0]
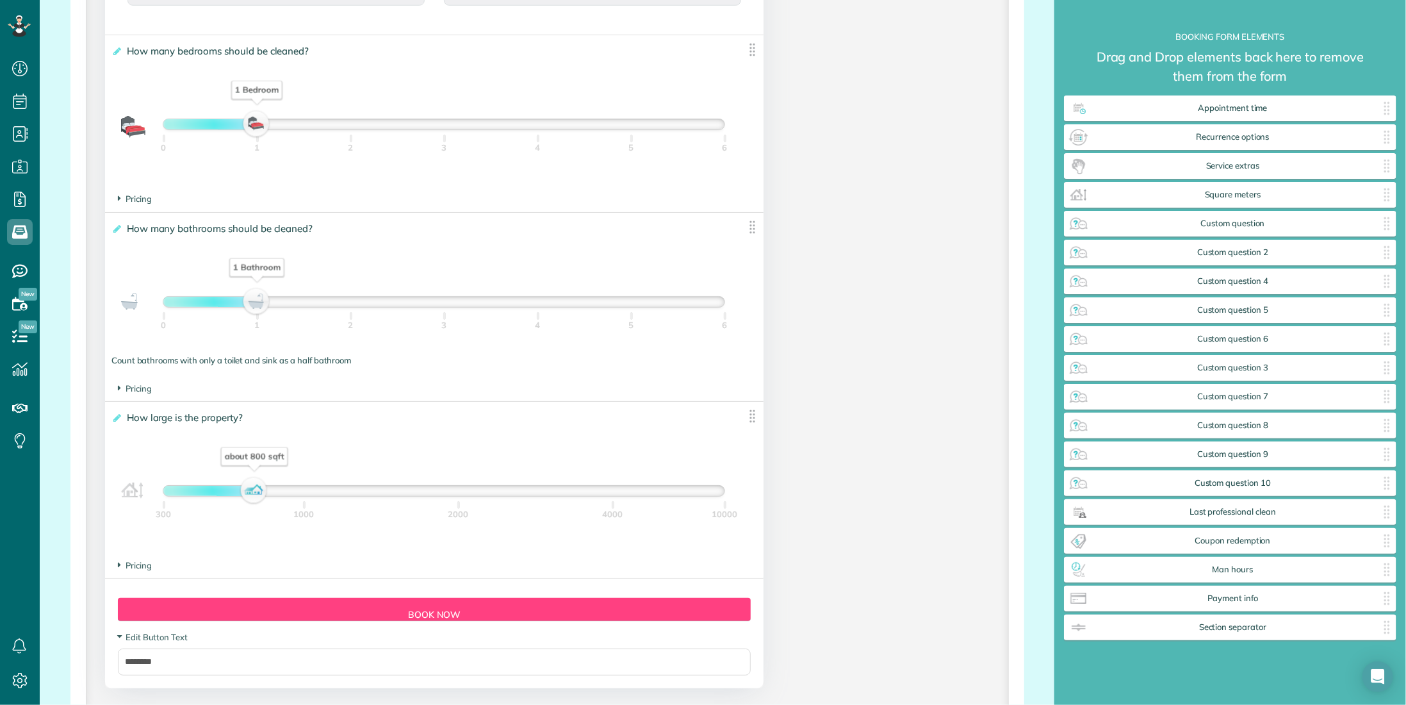
drag, startPoint x: 375, startPoint y: 459, endPoint x: 279, endPoint y: 438, distance: 99.2
click at [281, 438] on div "**********" at bounding box center [434, 477] width 659 height 151
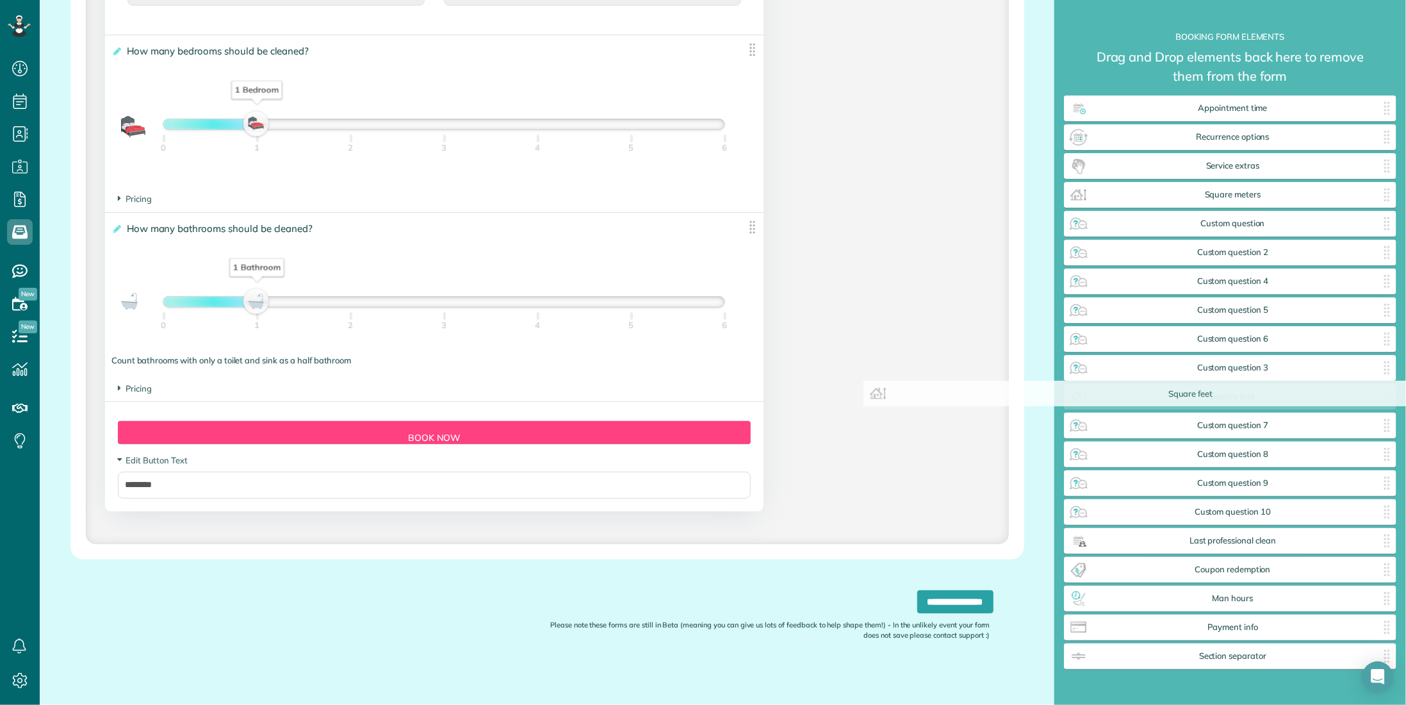
drag, startPoint x: 329, startPoint y: 432, endPoint x: 1046, endPoint y: 410, distance: 717.9
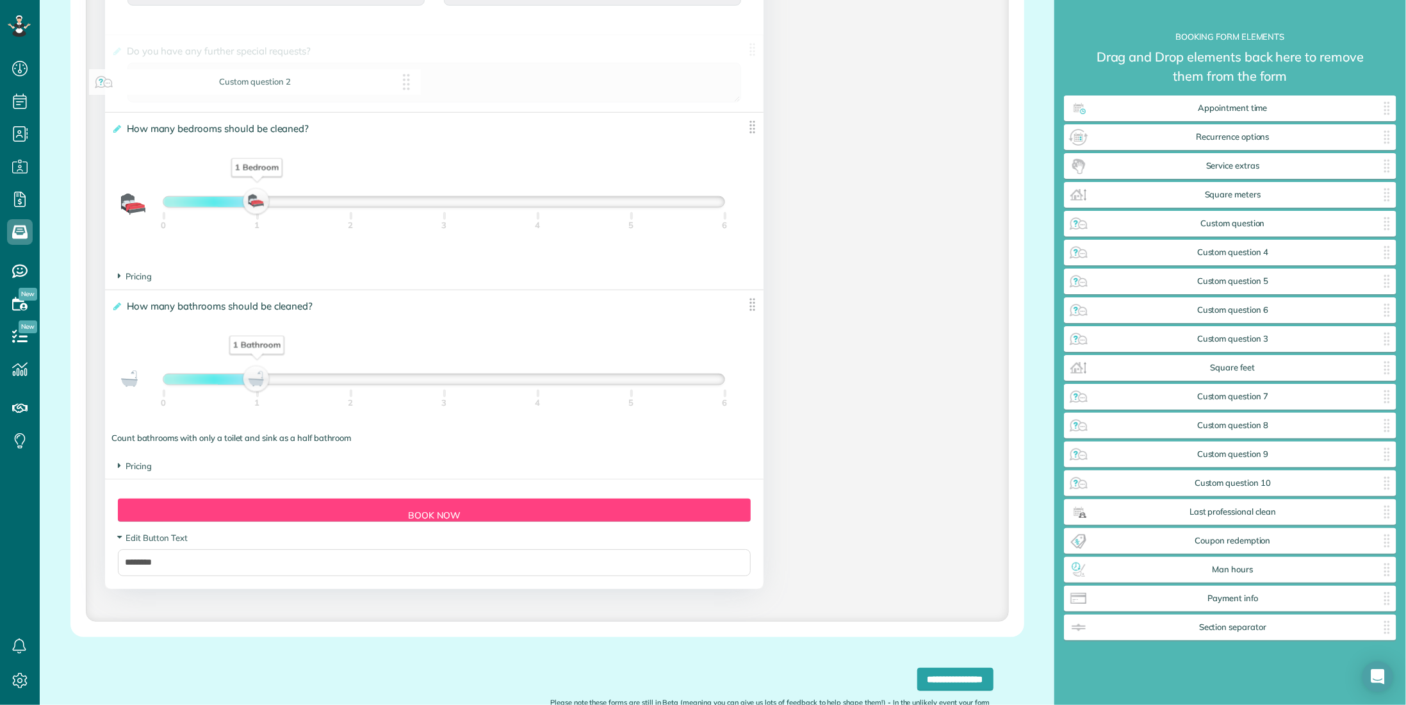
drag, startPoint x: 1187, startPoint y: 258, endPoint x: 222, endPoint y: 71, distance: 982.7
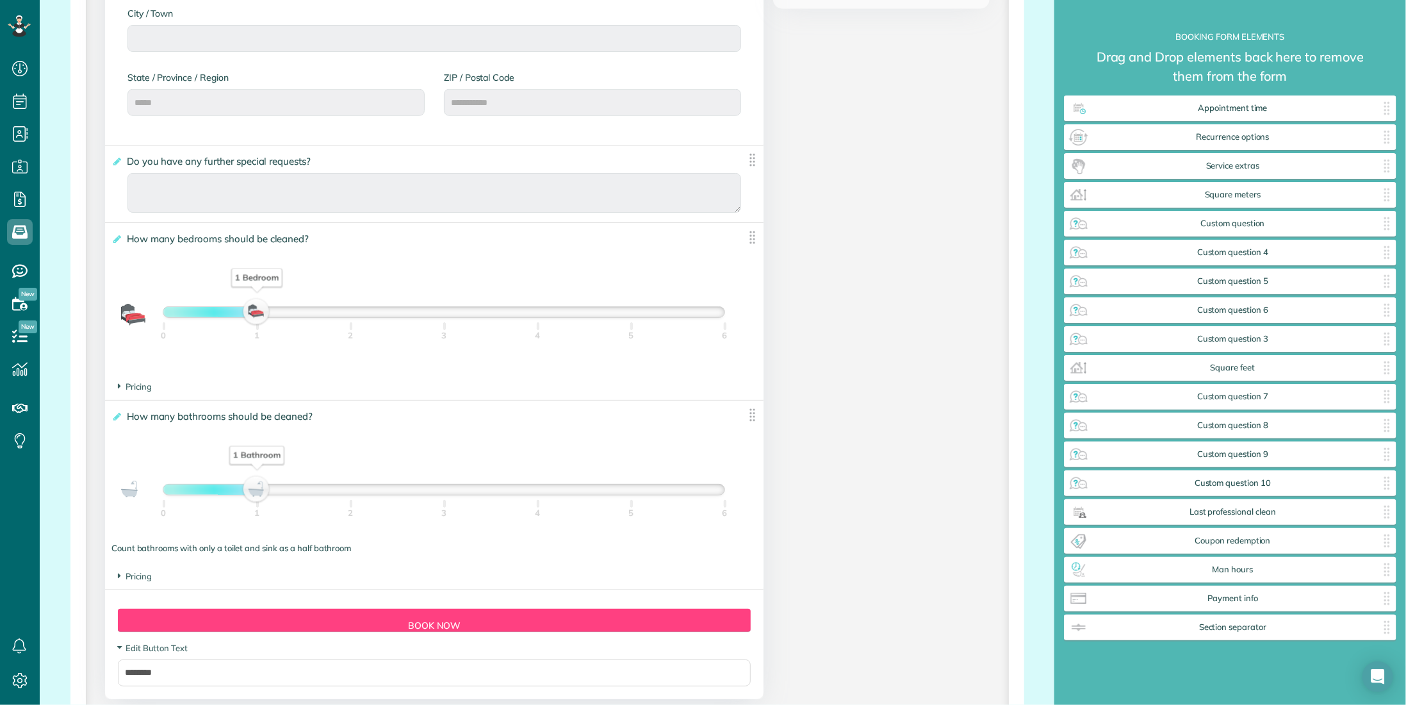
scroll to position [769, 0]
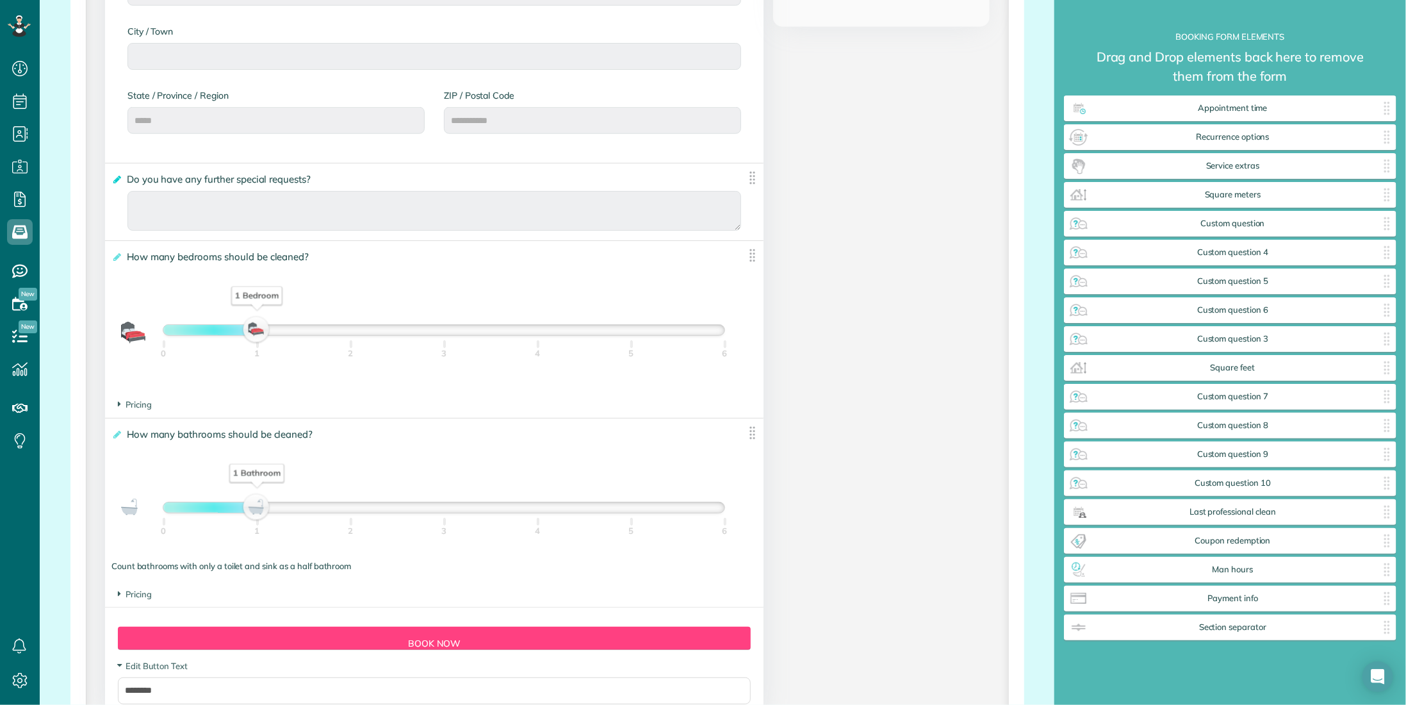
click at [119, 175] on icon at bounding box center [116, 179] width 10 height 9
click at [0, 0] on input "**********" at bounding box center [0, 0] width 0 height 0
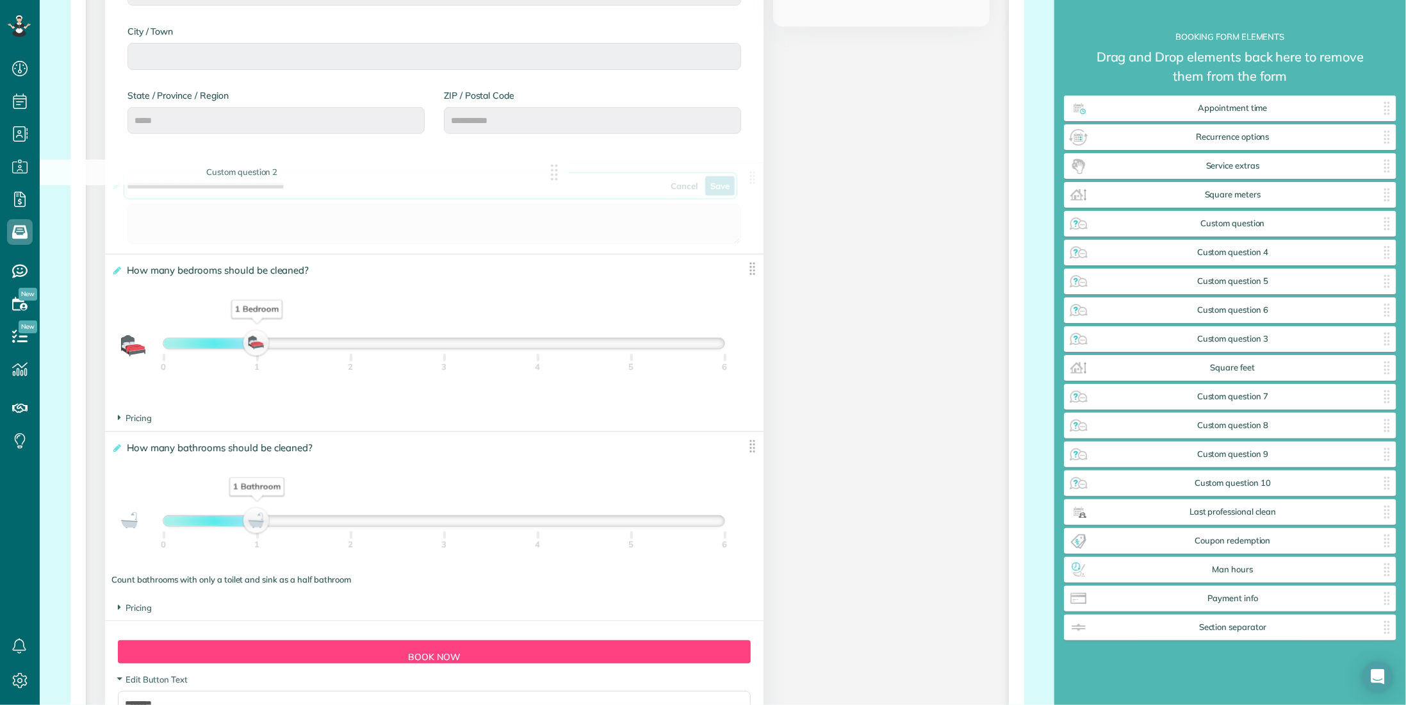
drag, startPoint x: 343, startPoint y: 188, endPoint x: 90, endPoint y: 165, distance: 253.5
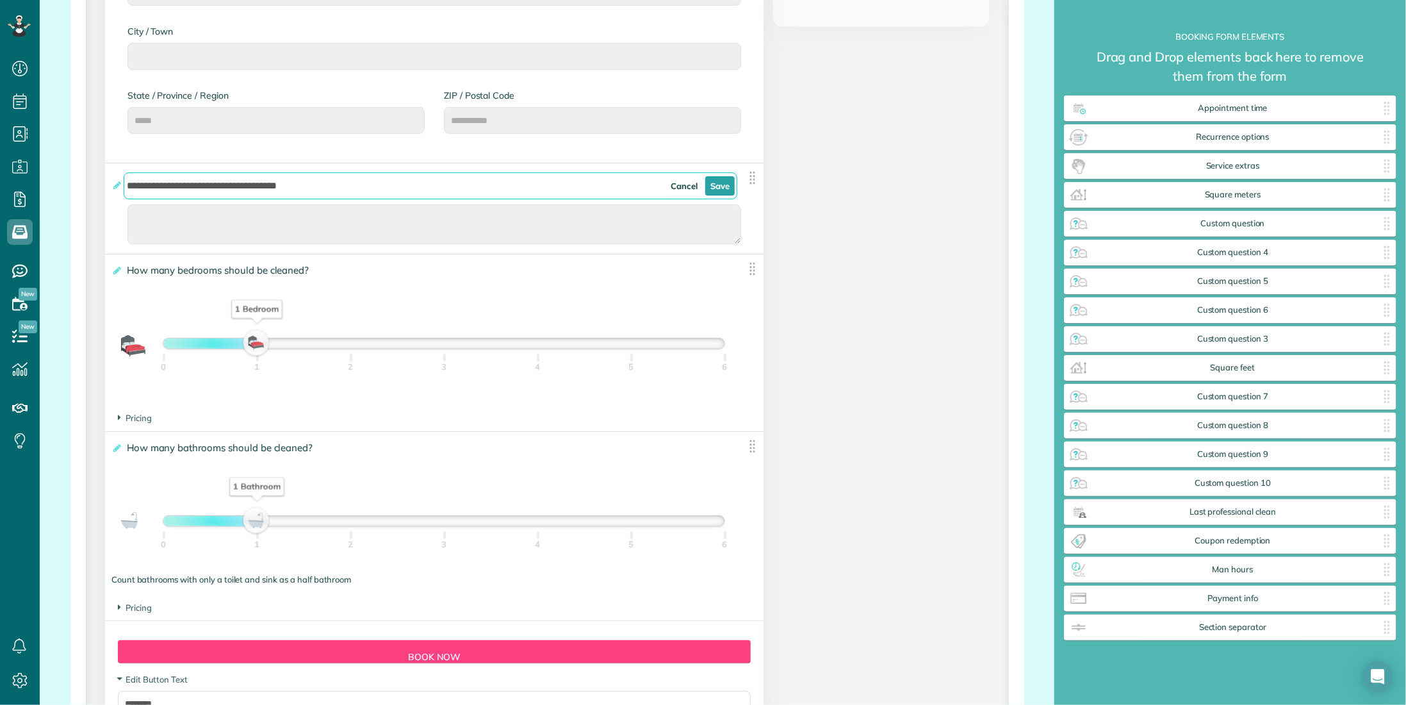
type input "**********"
click at [716, 185] on link "Save" at bounding box center [719, 185] width 29 height 19
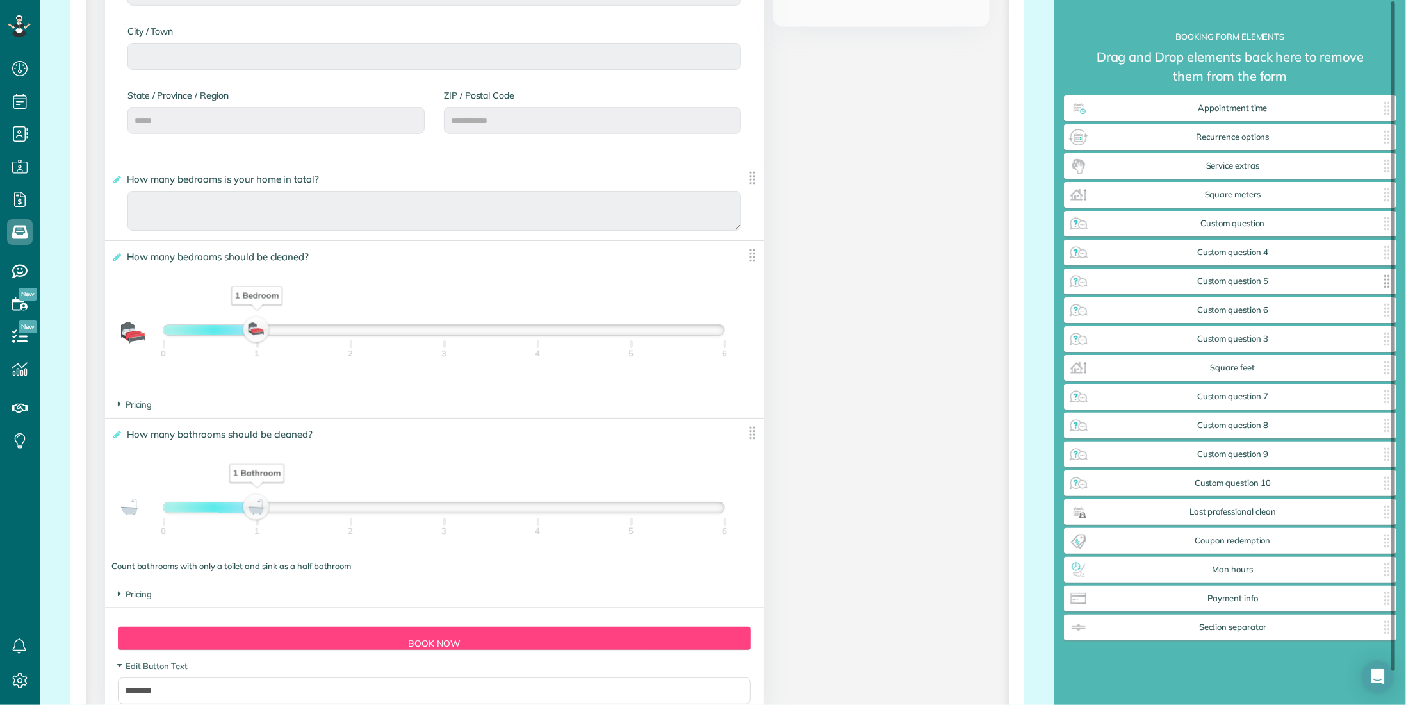
click at [1260, 287] on div "Custom question 5 ✕" at bounding box center [1230, 281] width 333 height 26
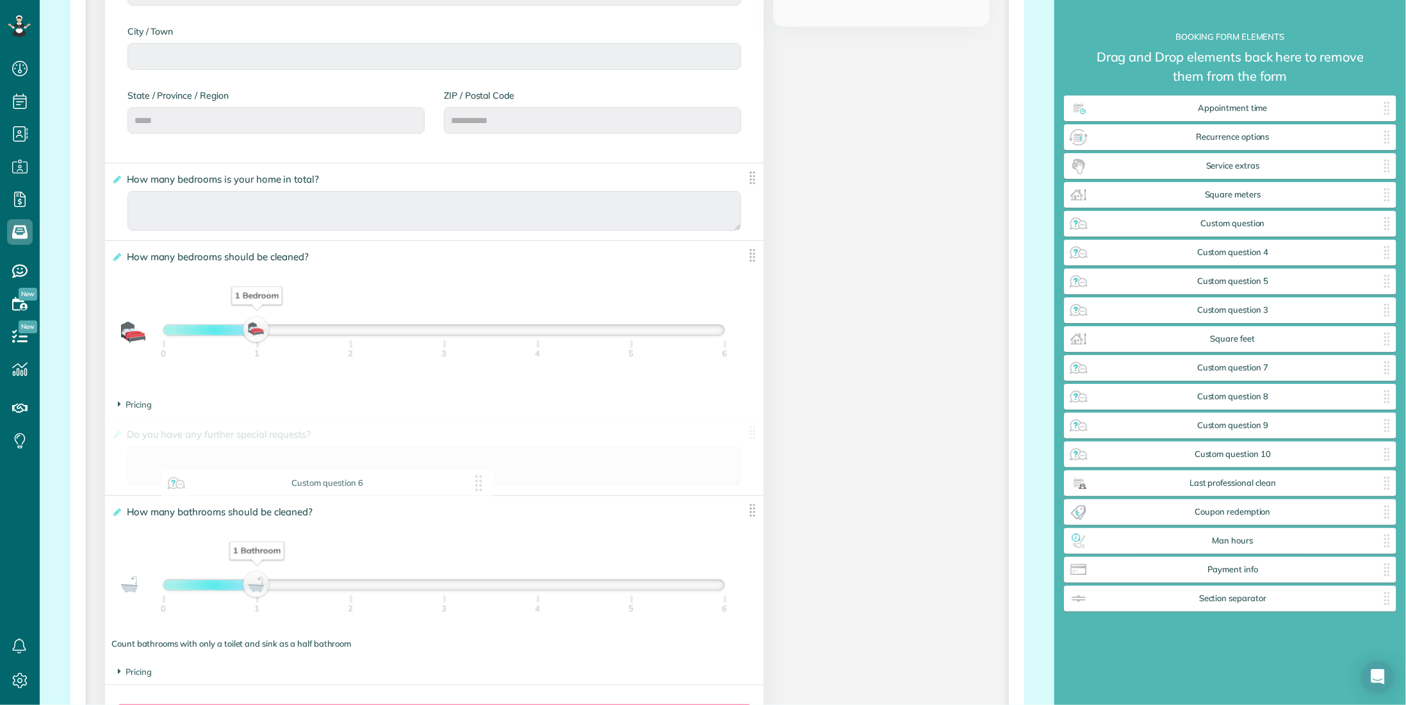
drag, startPoint x: 1295, startPoint y: 312, endPoint x: 386, endPoint y: 475, distance: 922.9
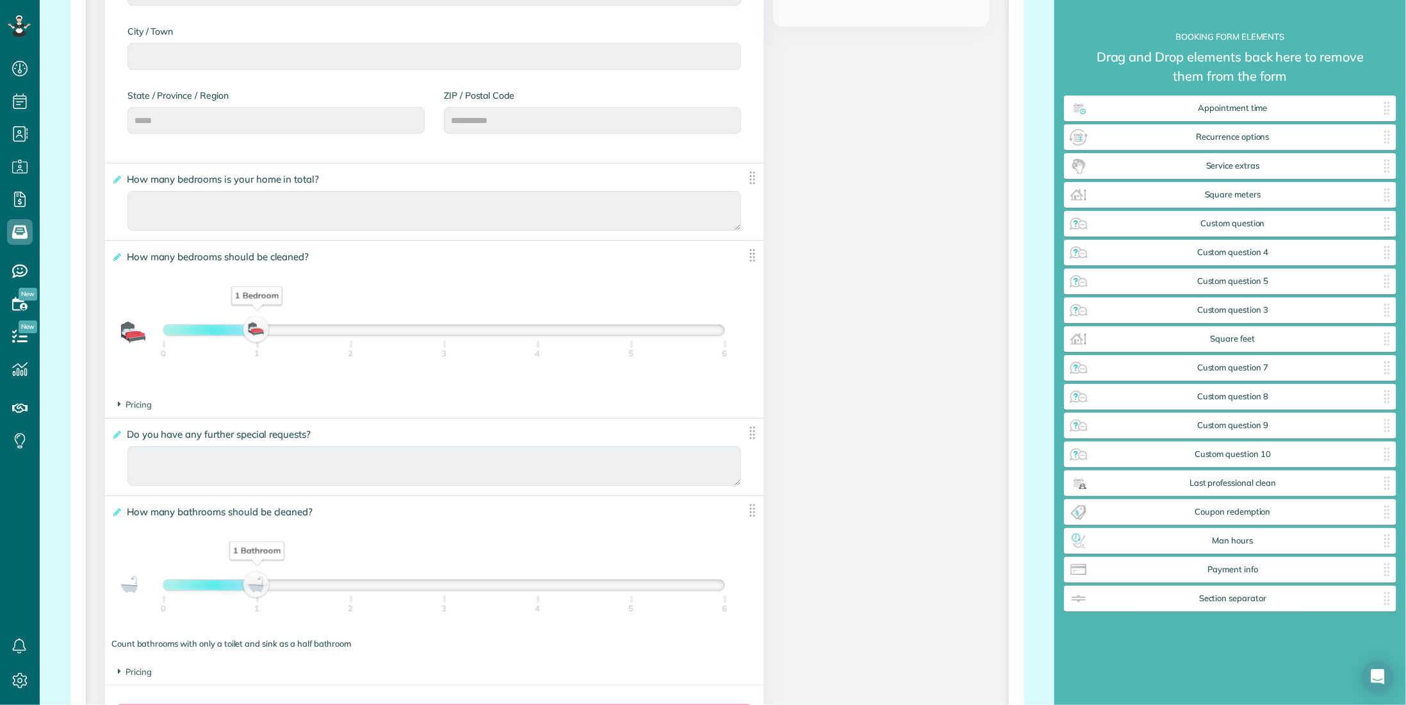
click at [263, 435] on span "Do you have any further special requests?" at bounding box center [221, 434] width 195 height 19
click at [0, 0] on input "**********" at bounding box center [0, 0] width 0 height 0
click at [116, 434] on icon at bounding box center [116, 434] width 10 height 9
click at [0, 0] on input "**********" at bounding box center [0, 0] width 0 height 0
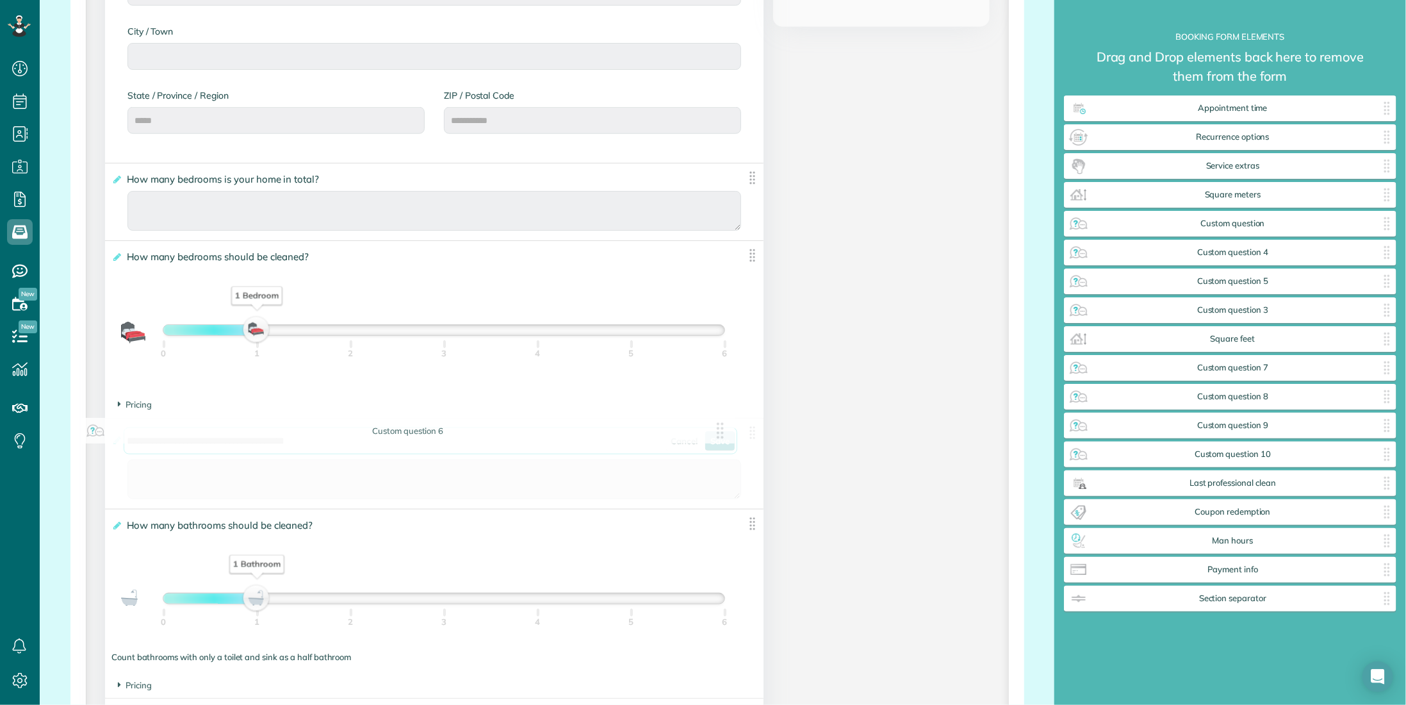
drag, startPoint x: 172, startPoint y: 439, endPoint x: 94, endPoint y: 438, distance: 78.2
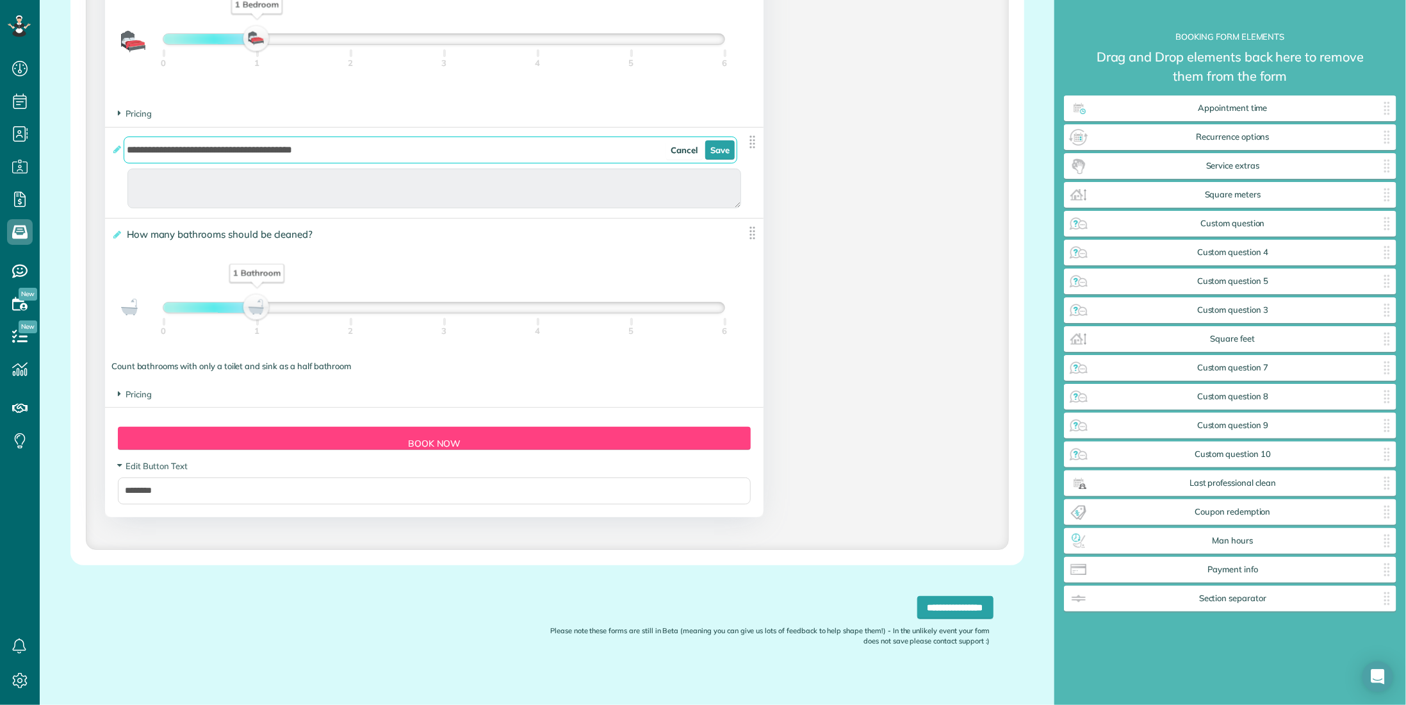
scroll to position [1067, 0]
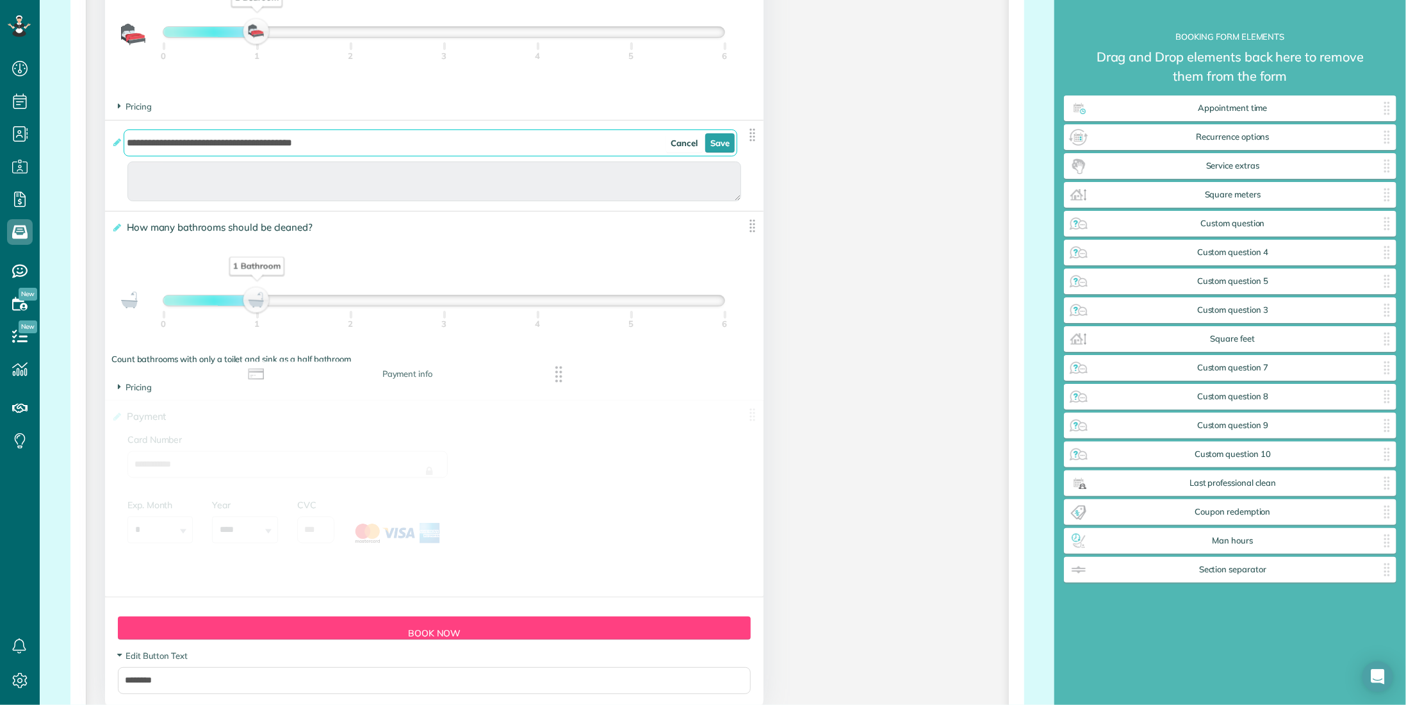
drag, startPoint x: 1209, startPoint y: 579, endPoint x: 382, endPoint y: 384, distance: 849.1
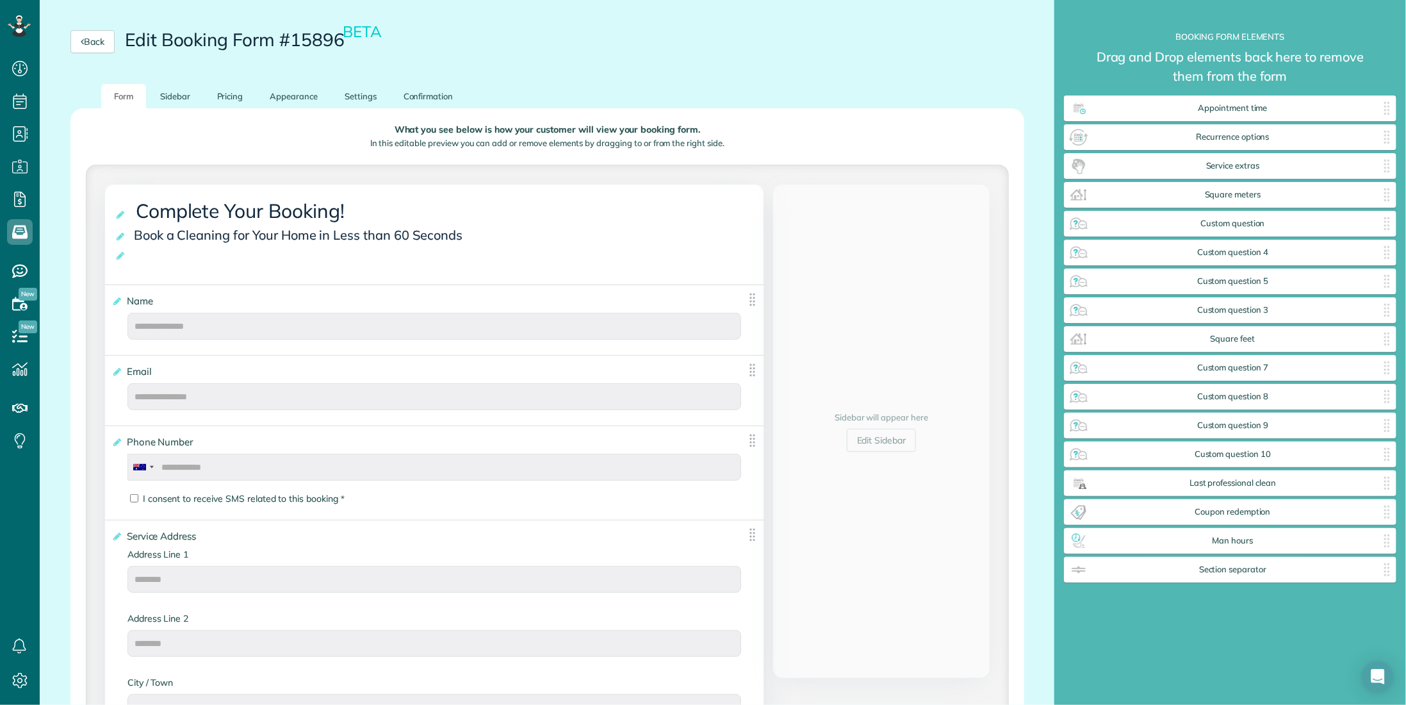
scroll to position [111, 0]
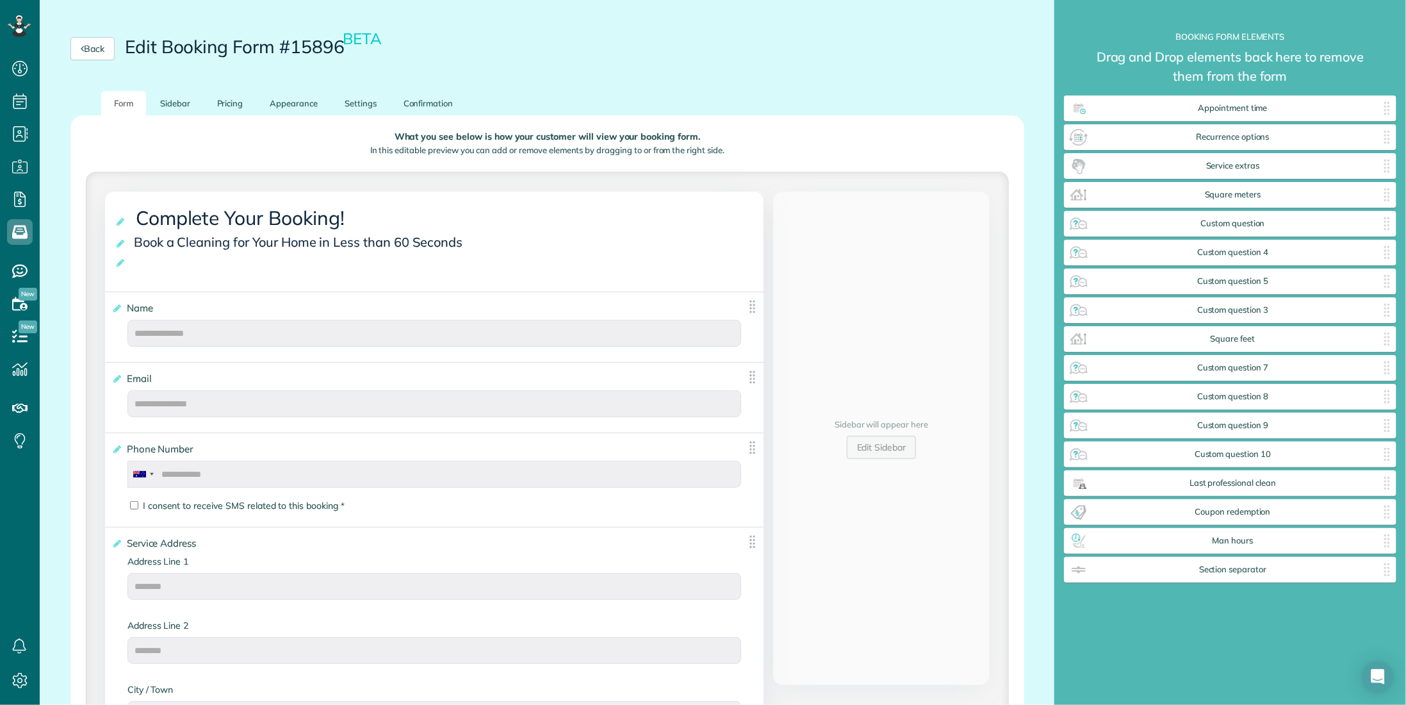
type input "**********"
click at [179, 97] on link "Sidebar" at bounding box center [175, 103] width 56 height 25
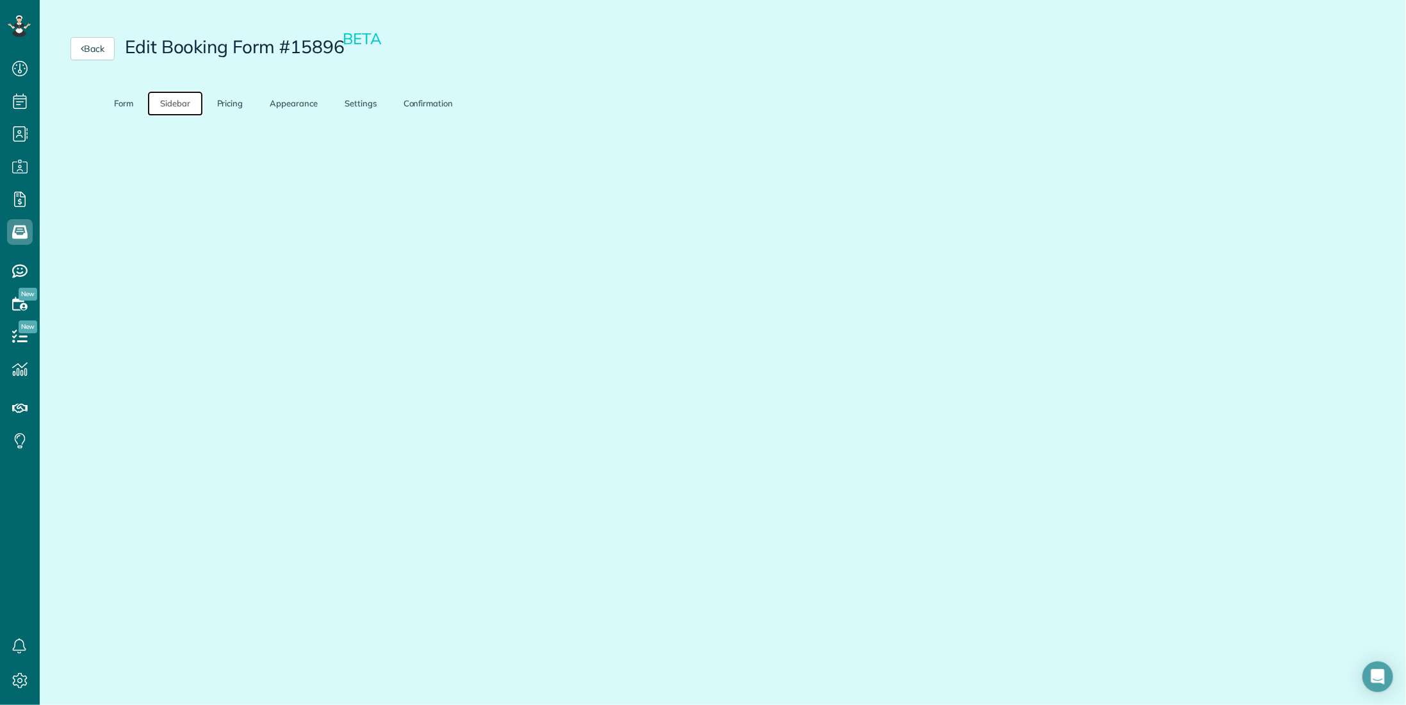
scroll to position [0, 0]
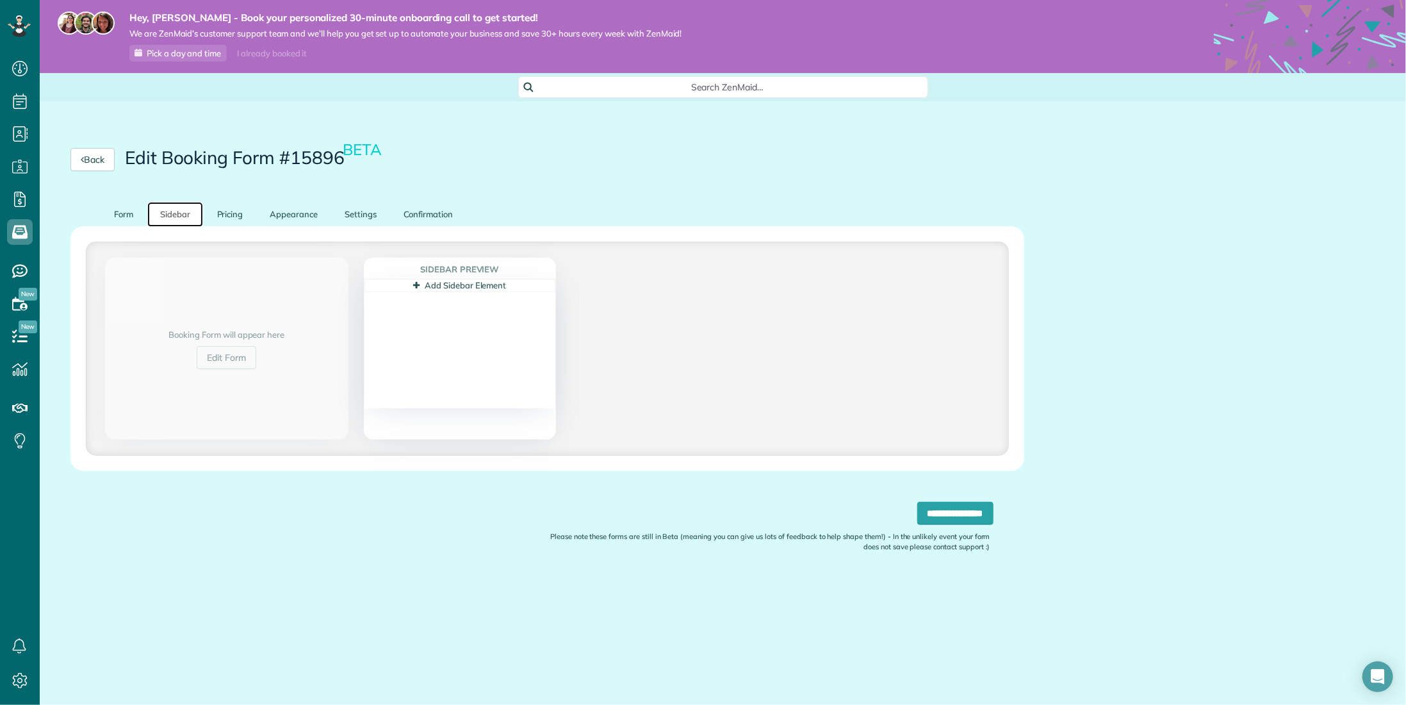
click at [462, 284] on link "Add Sidebar Element" at bounding box center [459, 285] width 93 height 10
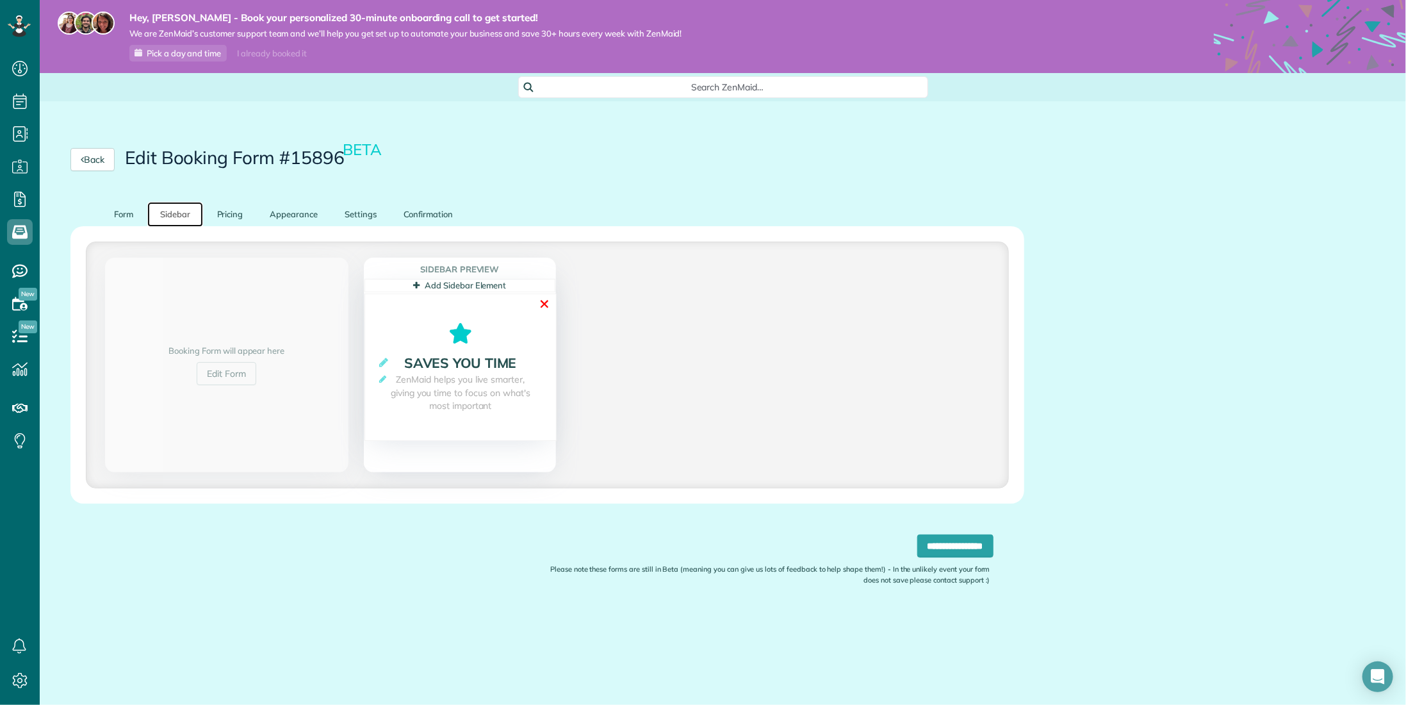
click at [545, 304] on link "✕" at bounding box center [545, 304] width 12 height 20
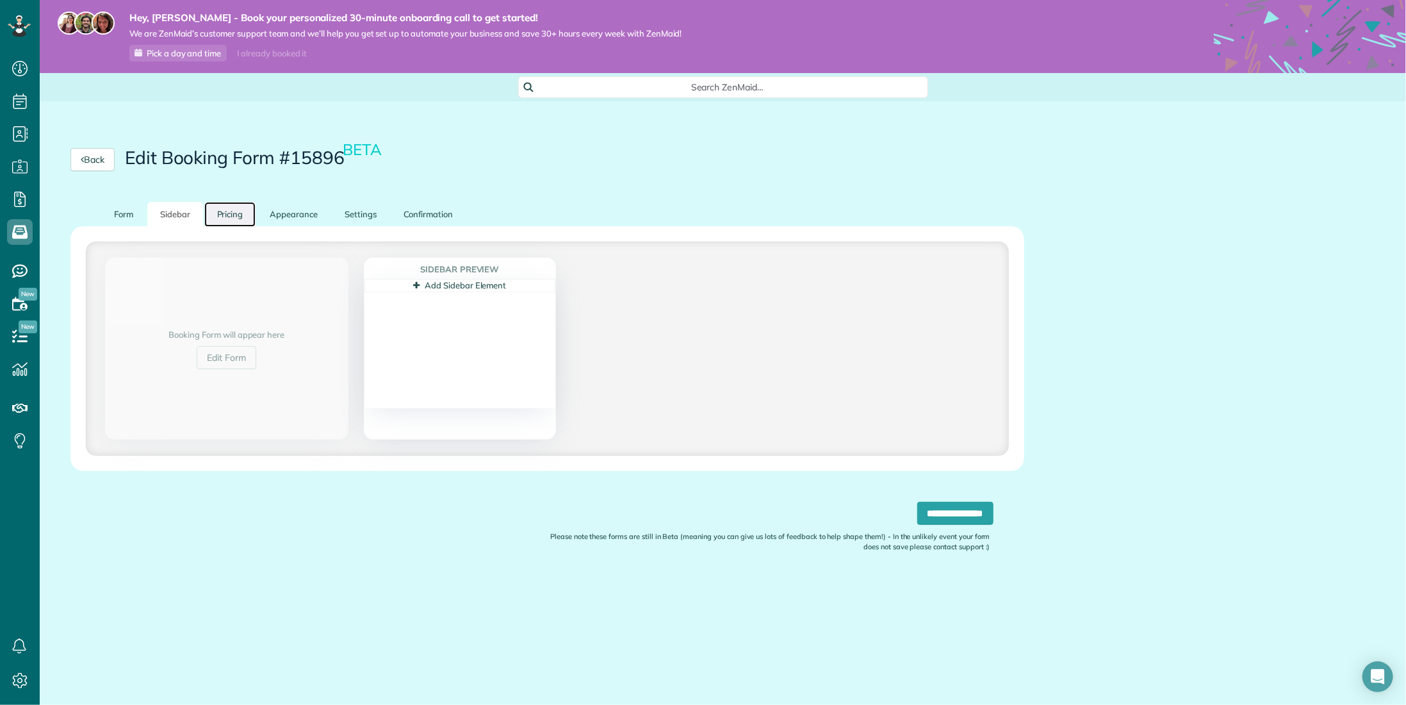
click at [222, 209] on link "Pricing" at bounding box center [230, 214] width 52 height 25
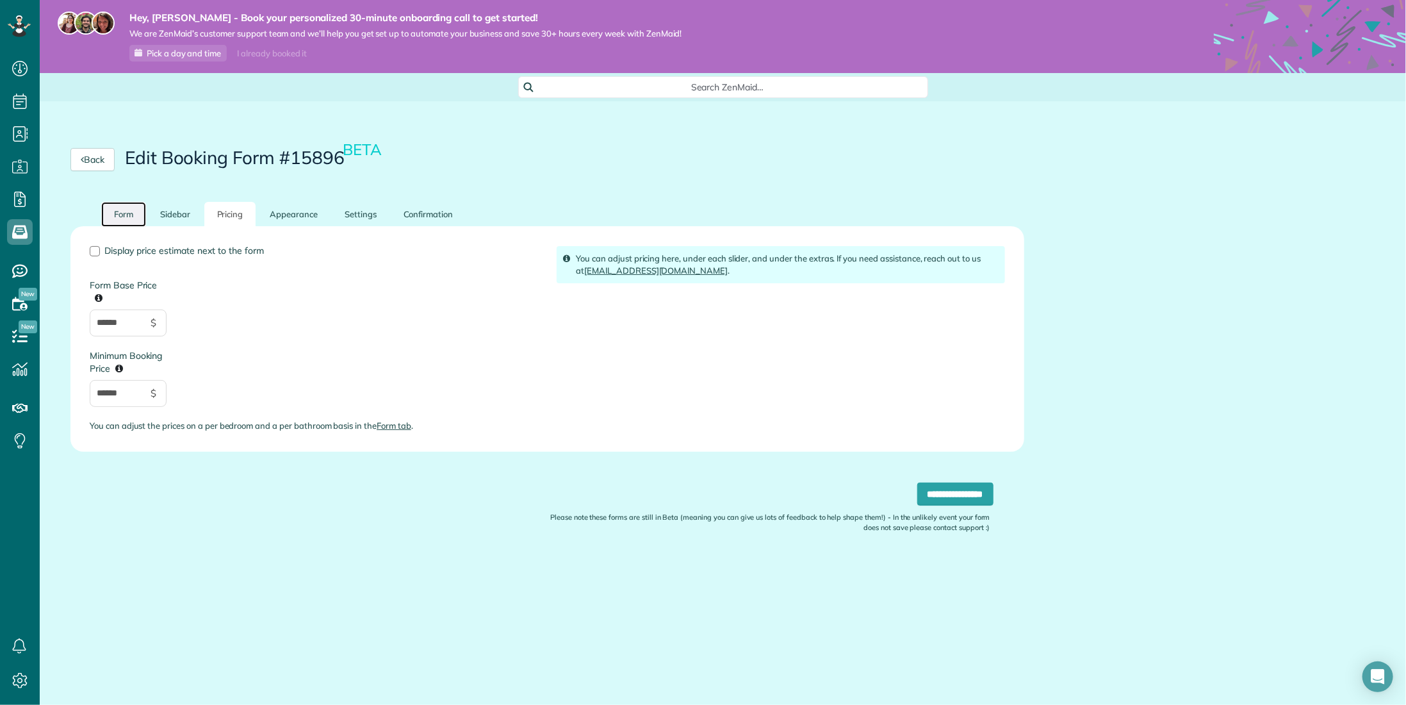
click at [121, 209] on link "Form" at bounding box center [123, 214] width 45 height 25
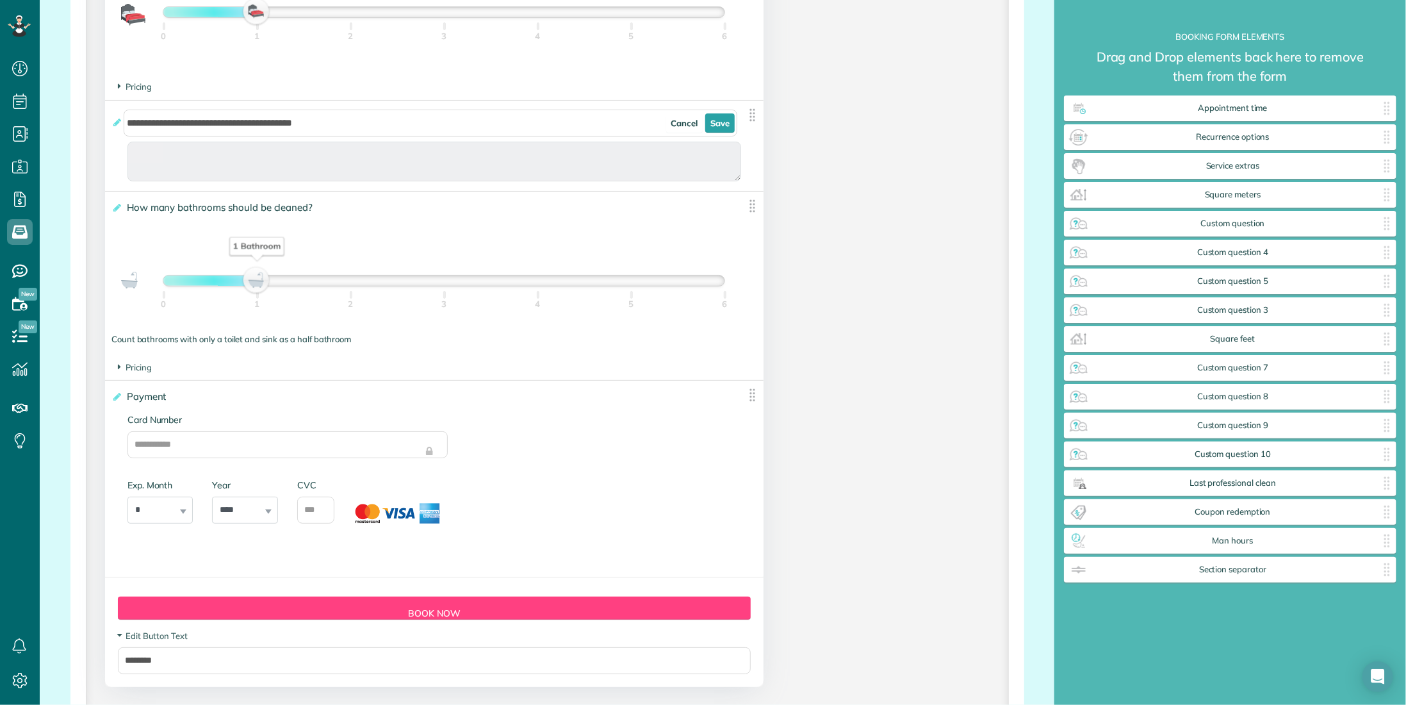
scroll to position [1089, 0]
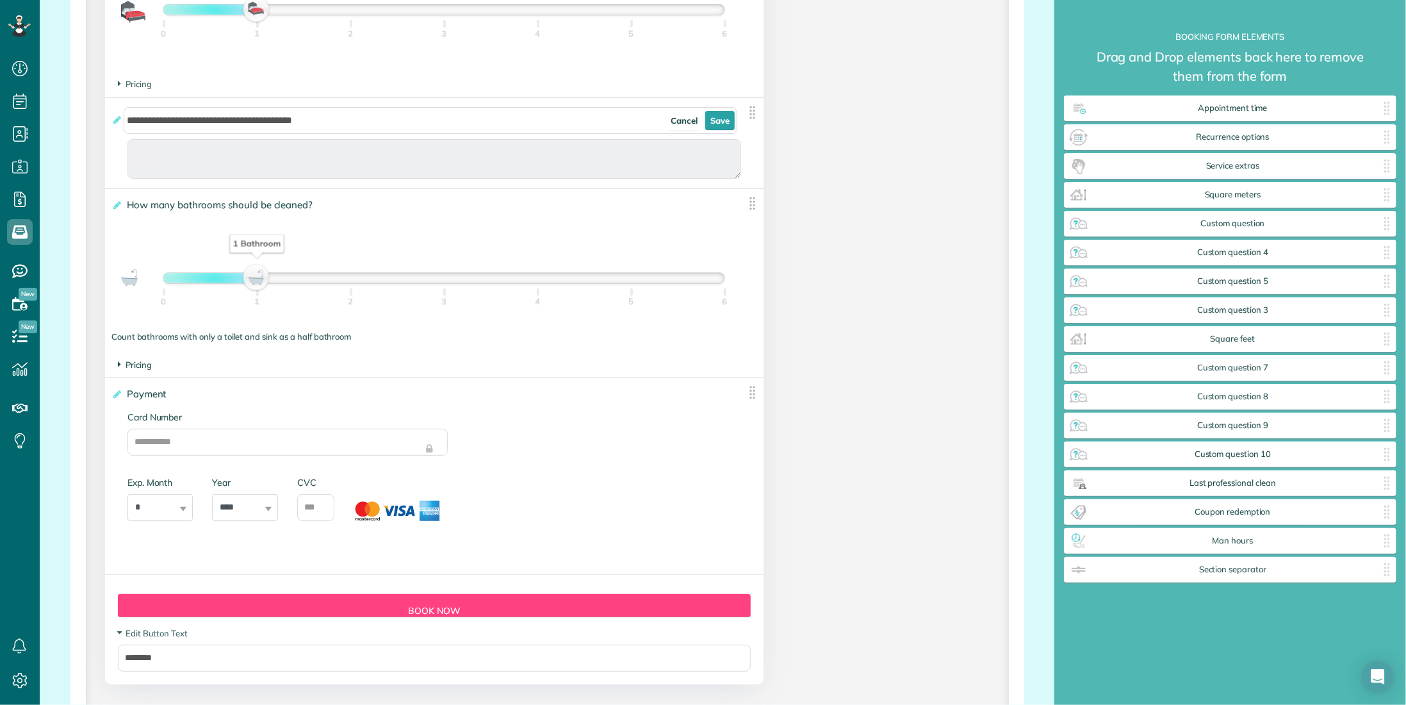
click at [139, 368] on span "Pricing" at bounding box center [135, 364] width 34 height 10
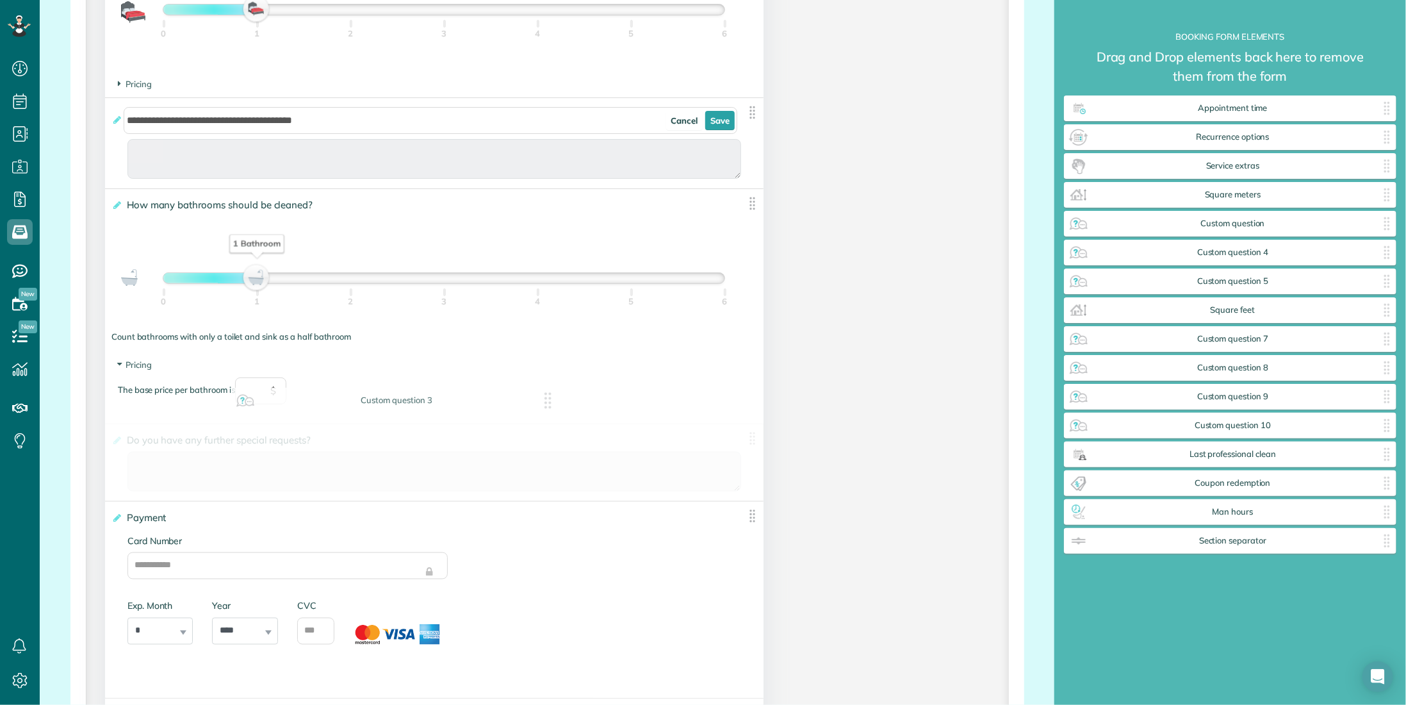
drag, startPoint x: 1228, startPoint y: 313, endPoint x: 381, endPoint y: 409, distance: 853.0
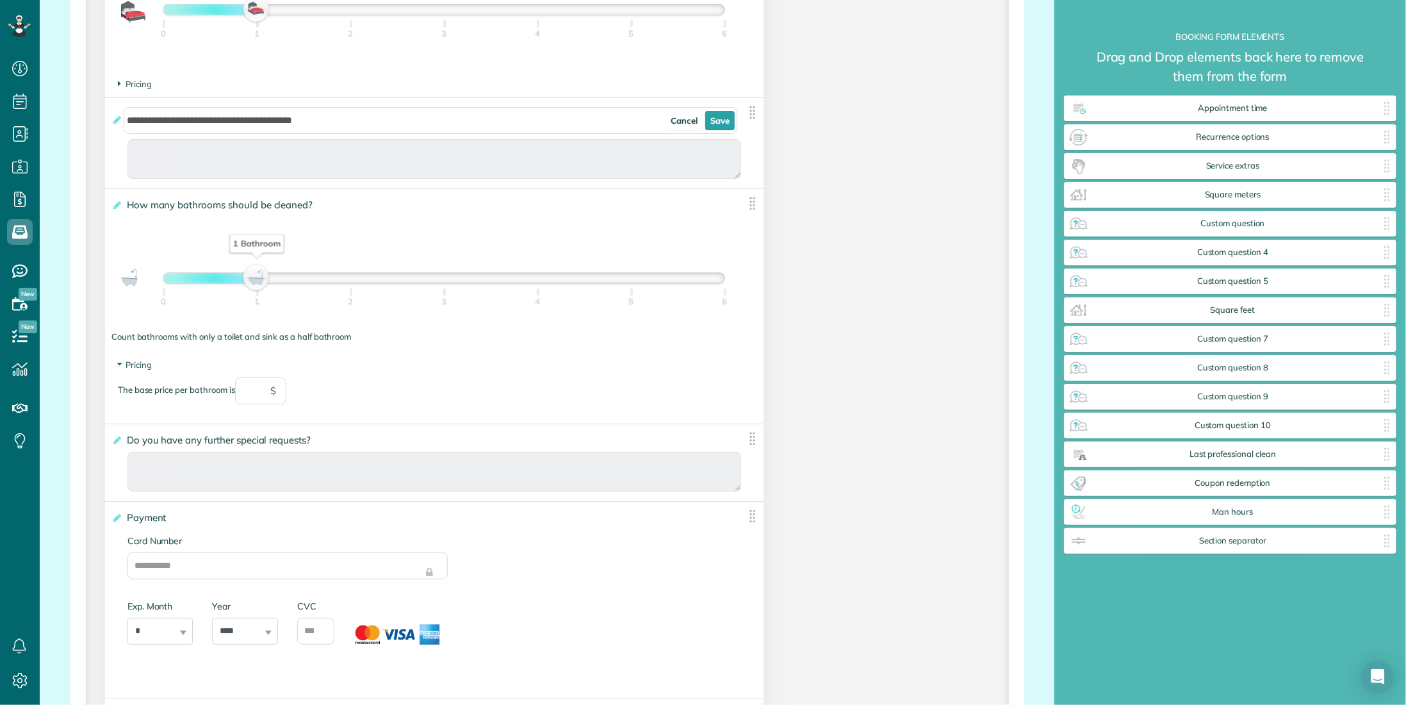
click at [600, 544] on div "Payment ******* Cancel Save Card Number Exp. Month * * * * * * * * * ** ** ** Y…" at bounding box center [434, 600] width 659 height 196
click at [272, 442] on span "Do you have any further special requests?" at bounding box center [221, 440] width 195 height 19
click at [0, 0] on input "**********" at bounding box center [0, 0] width 0 height 0
